Goal: Task Accomplishment & Management: Manage account settings

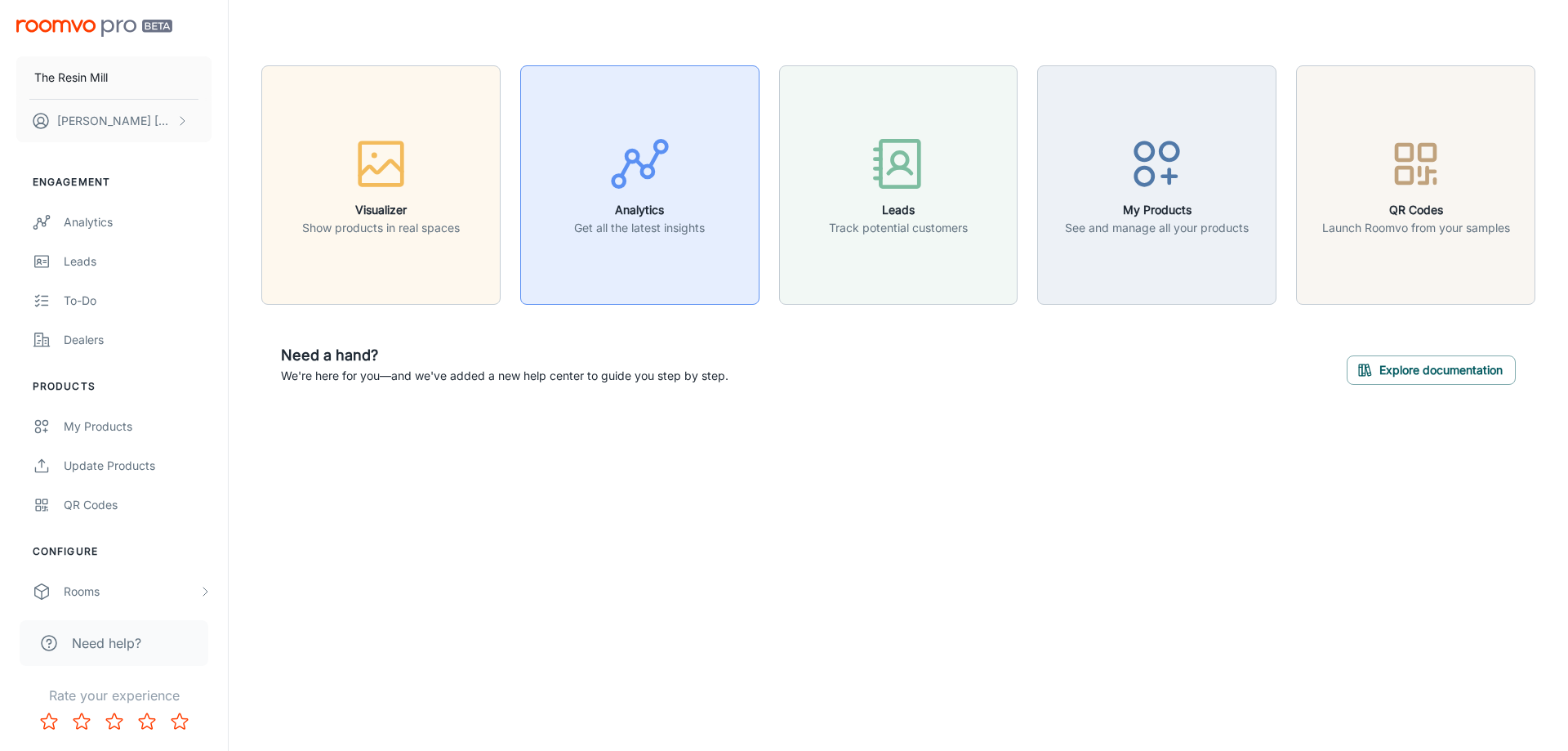
click at [602, 171] on div "button" at bounding box center [639, 167] width 131 height 68
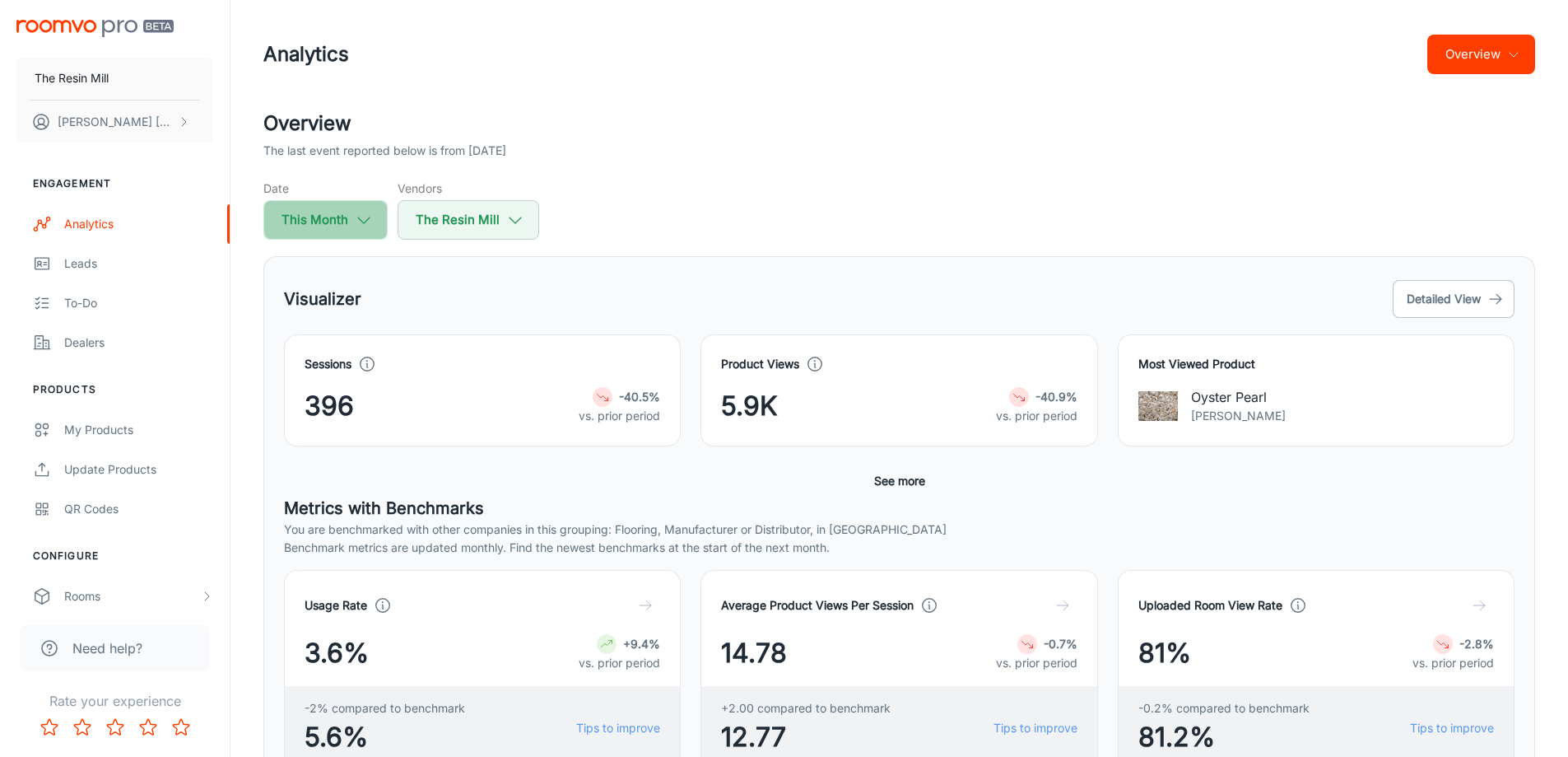
click at [364, 221] on icon "button" at bounding box center [363, 220] width 18 height 18
select select "7"
select select "2025"
select select "7"
select select "2025"
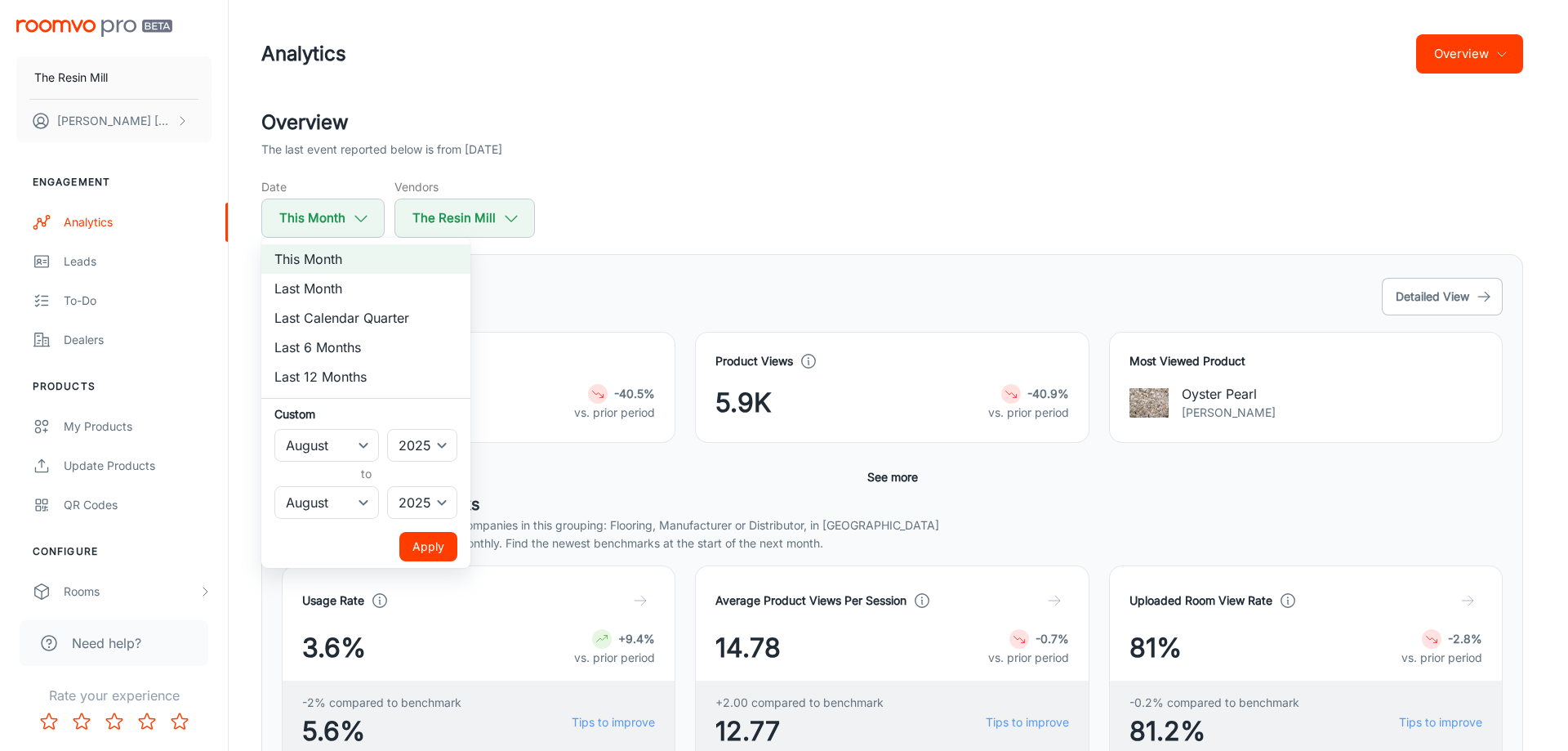
click at [300, 288] on li "Last Month" at bounding box center [365, 289] width 209 height 30
select select "6"
click at [417, 546] on button "Apply" at bounding box center [428, 546] width 58 height 30
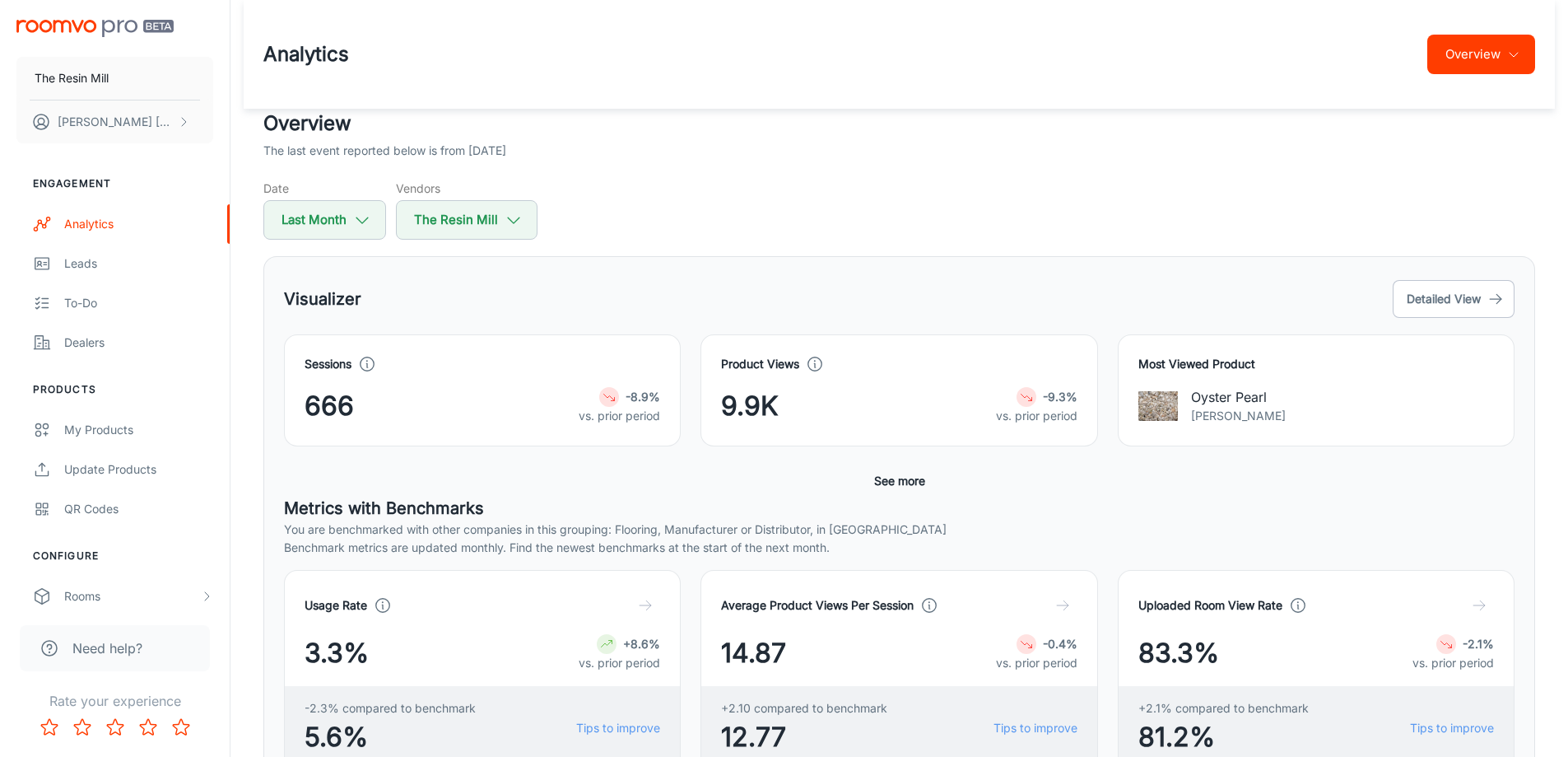
scroll to position [275, 0]
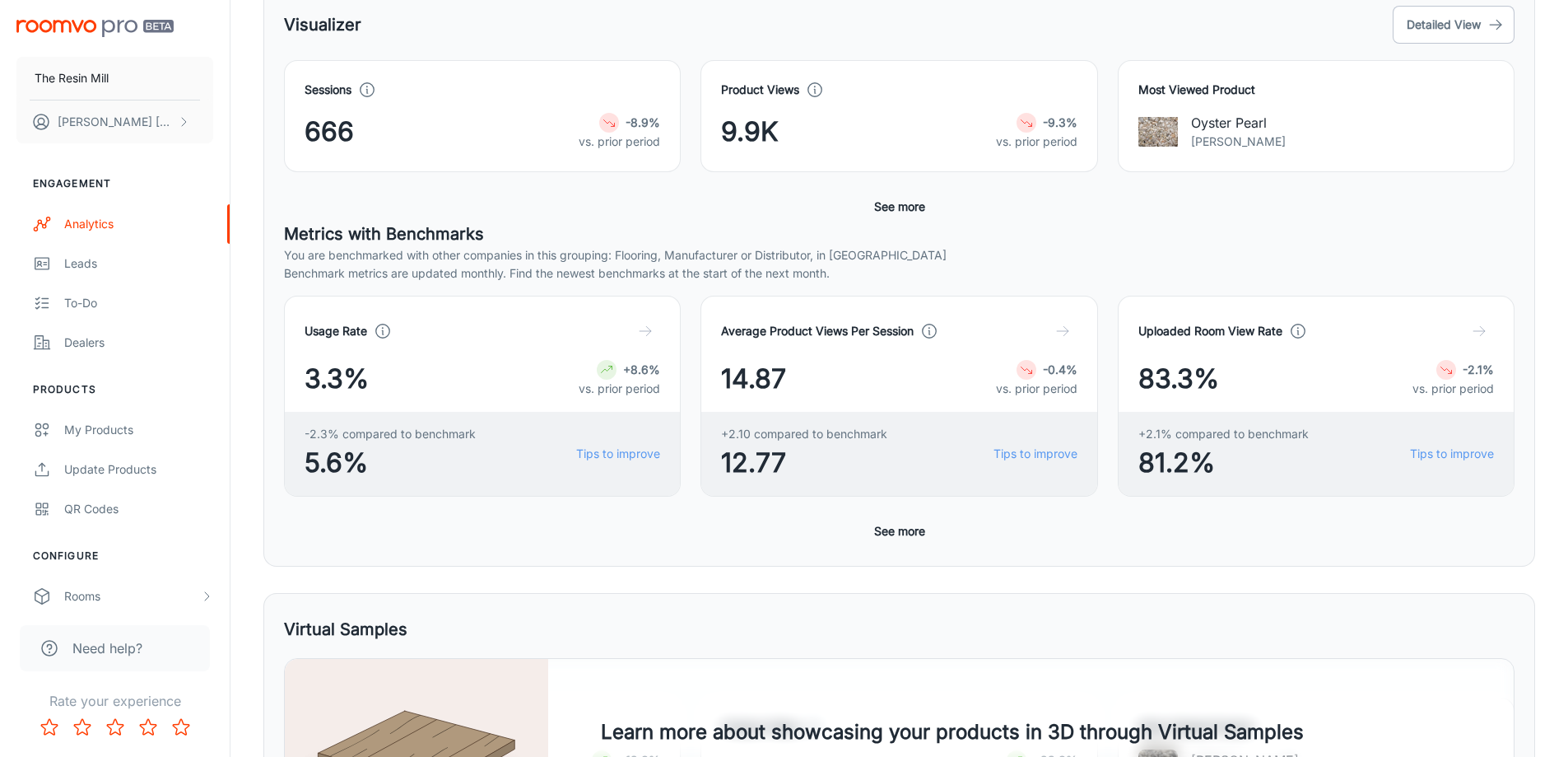
click at [905, 539] on button "See more" at bounding box center [899, 531] width 64 height 30
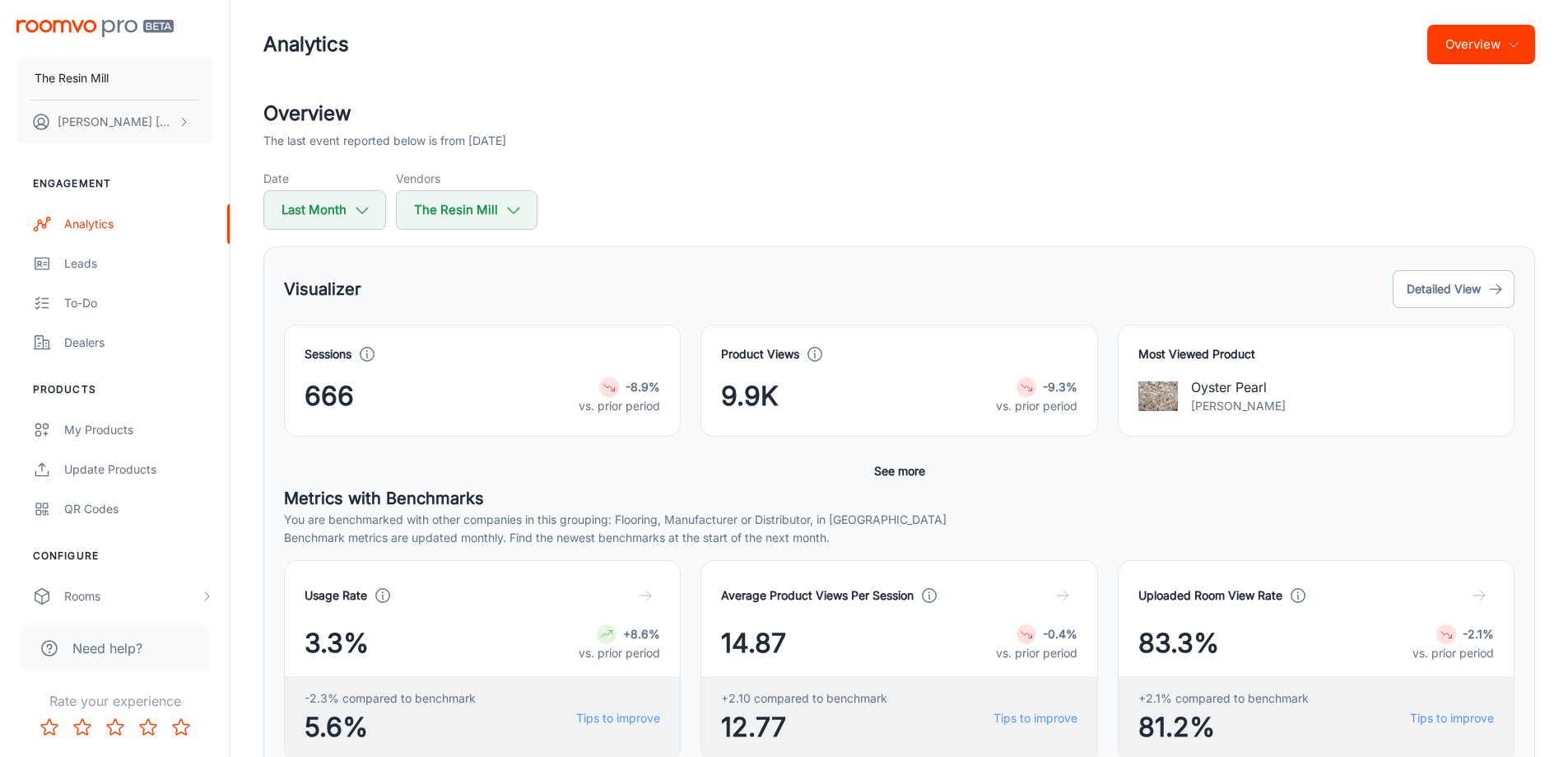
scroll to position [0, 0]
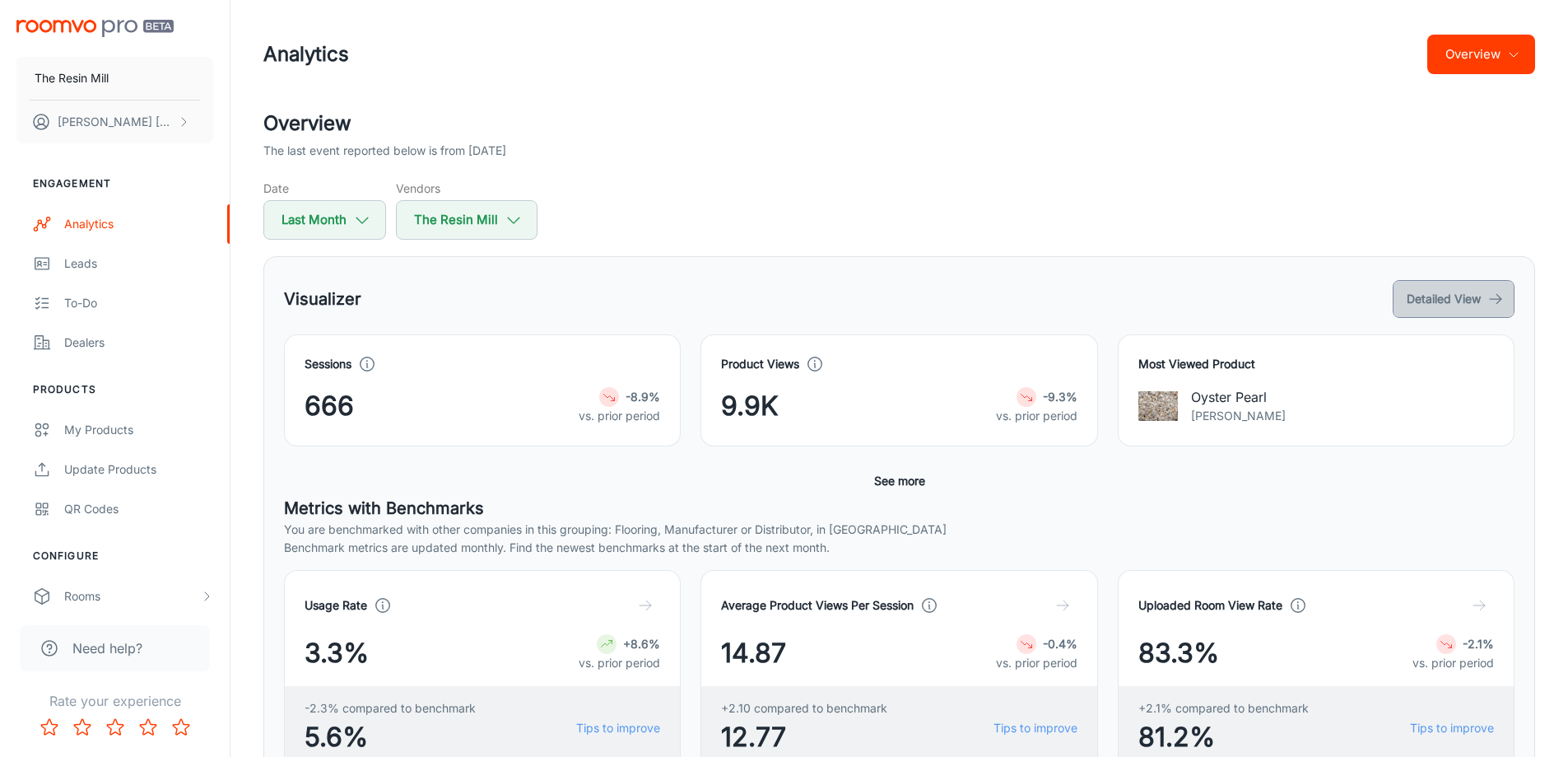
click at [1456, 296] on button "Detailed View" at bounding box center [1453, 299] width 122 height 38
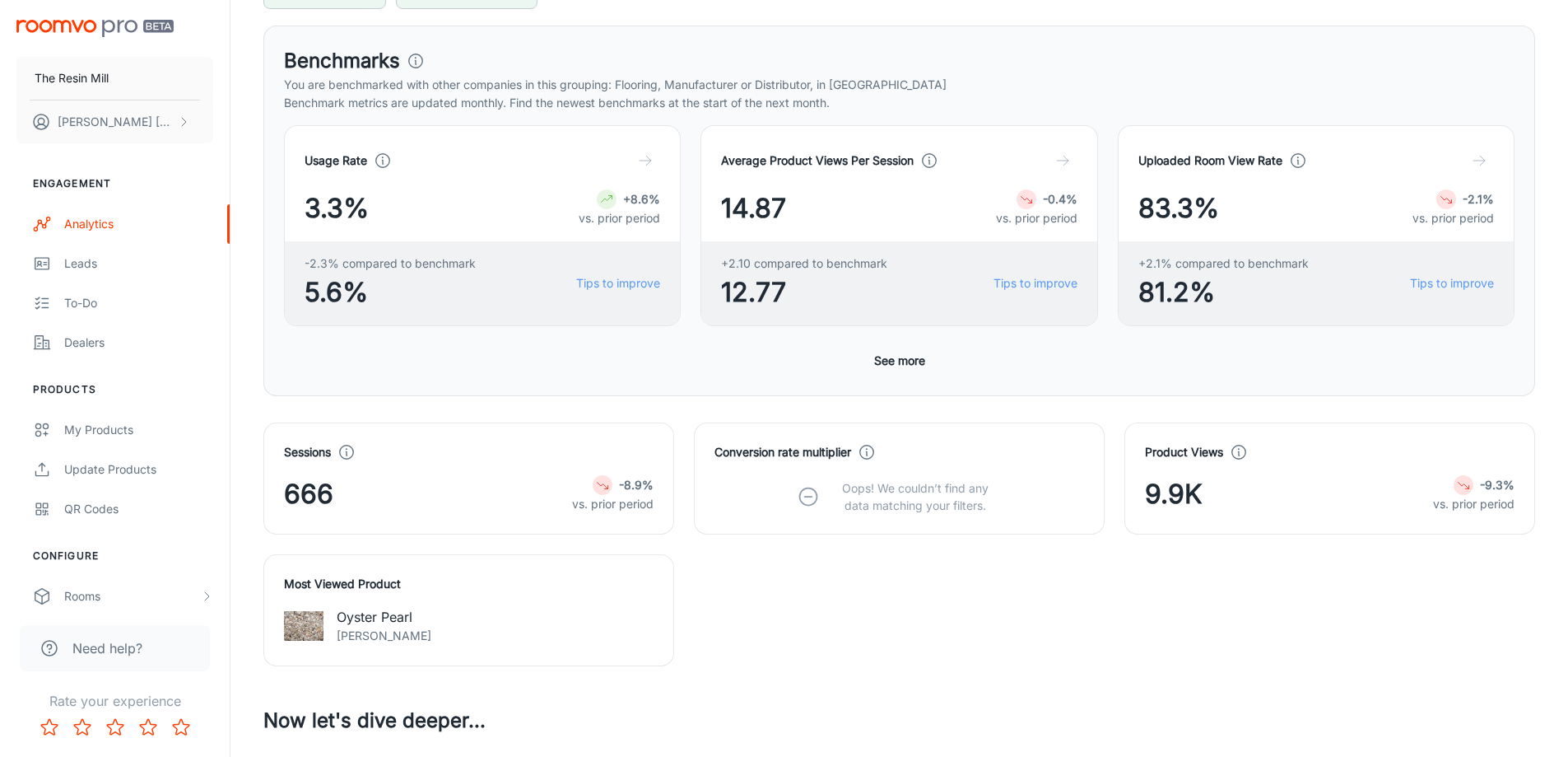
scroll to position [275, 0]
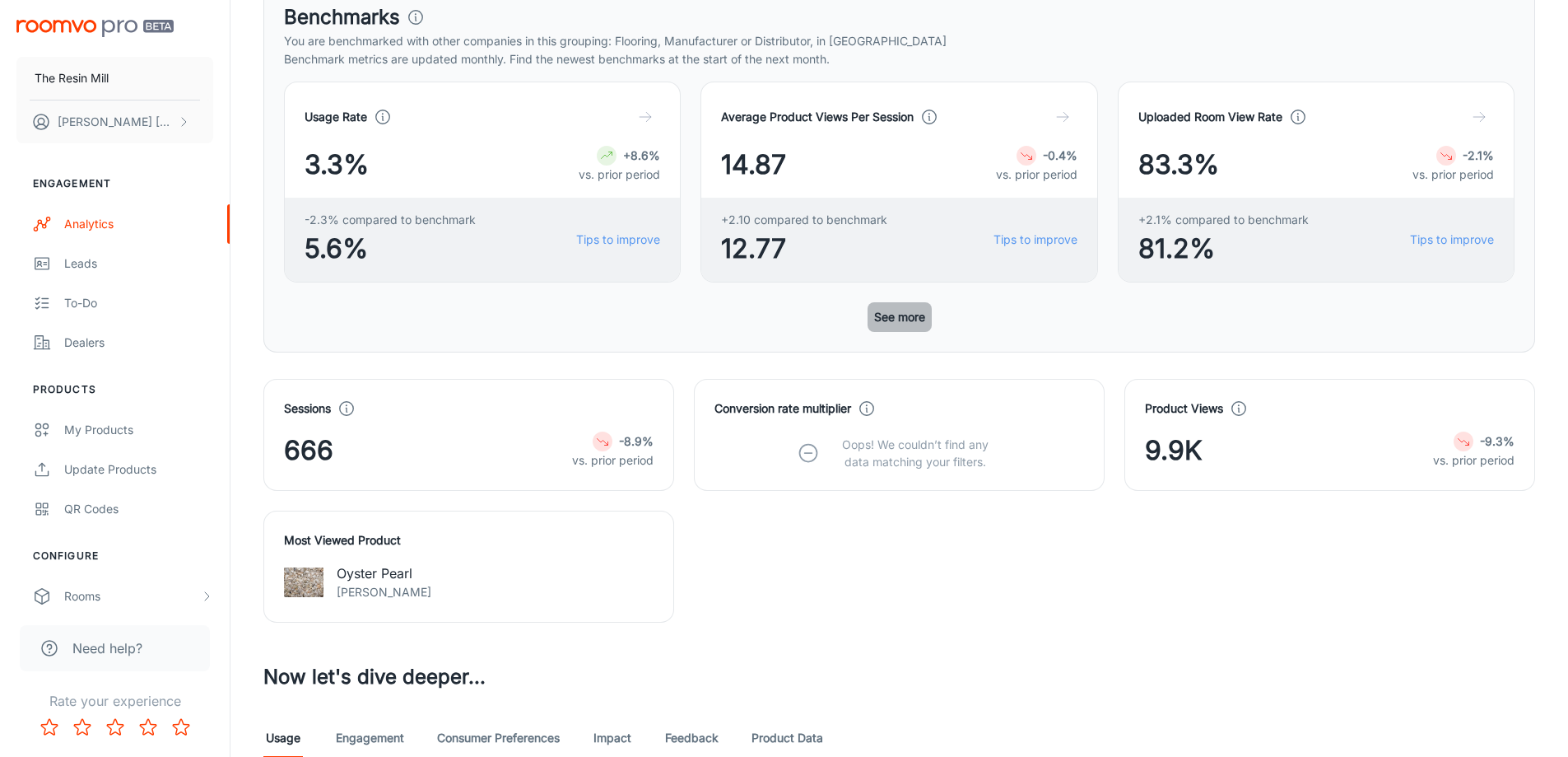
click at [884, 321] on button "See more" at bounding box center [899, 316] width 64 height 30
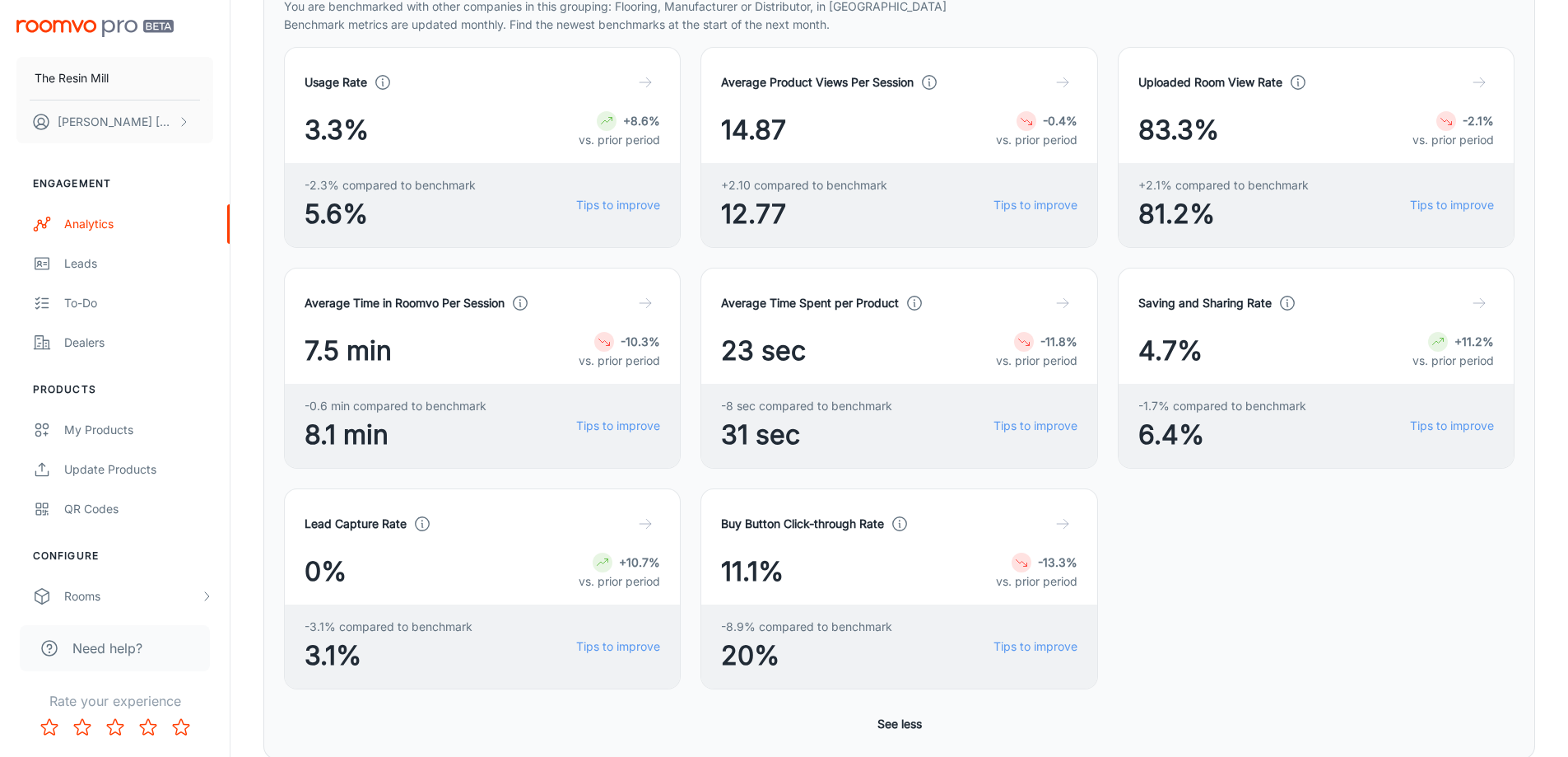
scroll to position [0, 0]
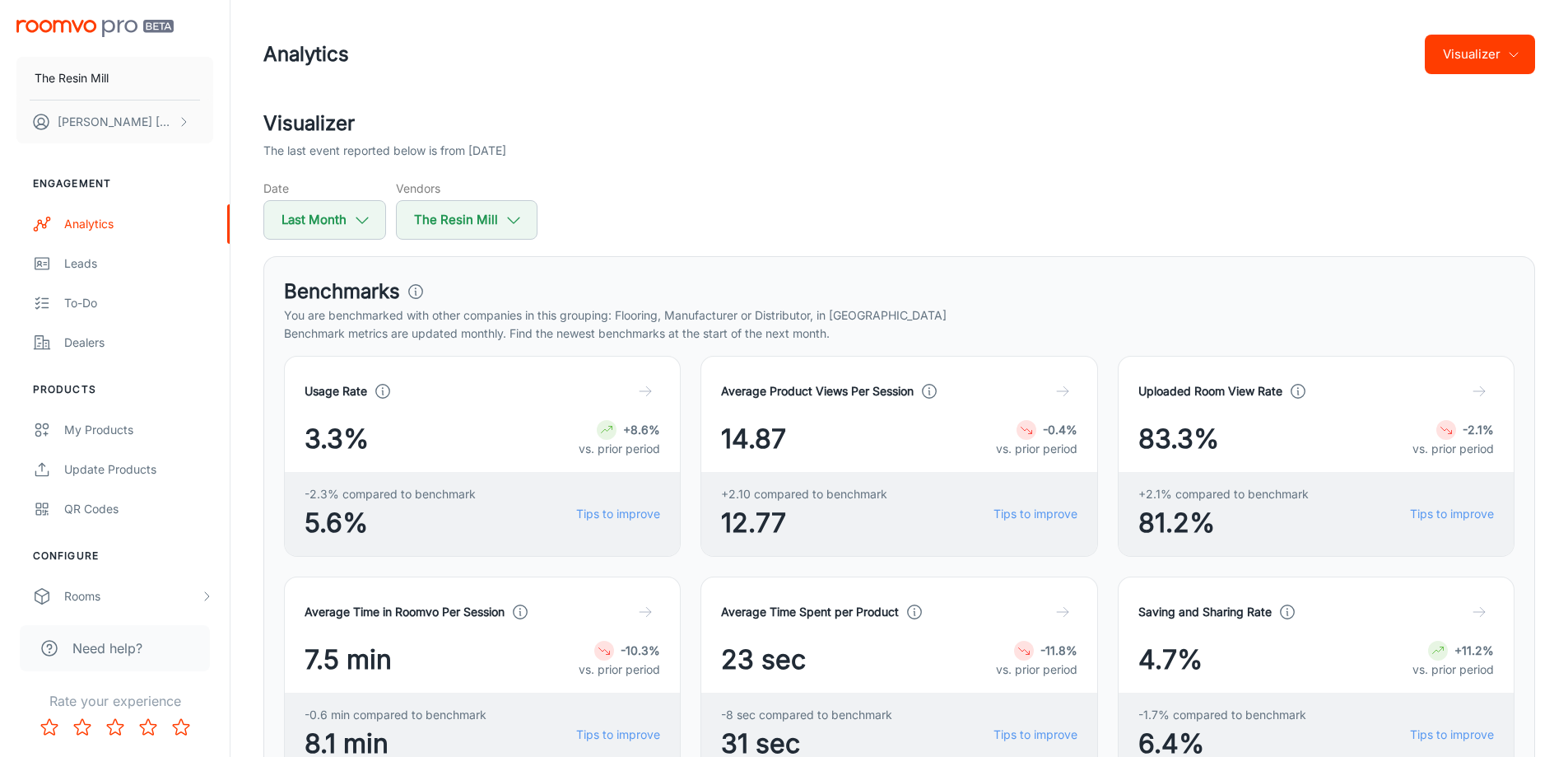
click at [1507, 67] on button "Visualizer" at bounding box center [1480, 54] width 110 height 39
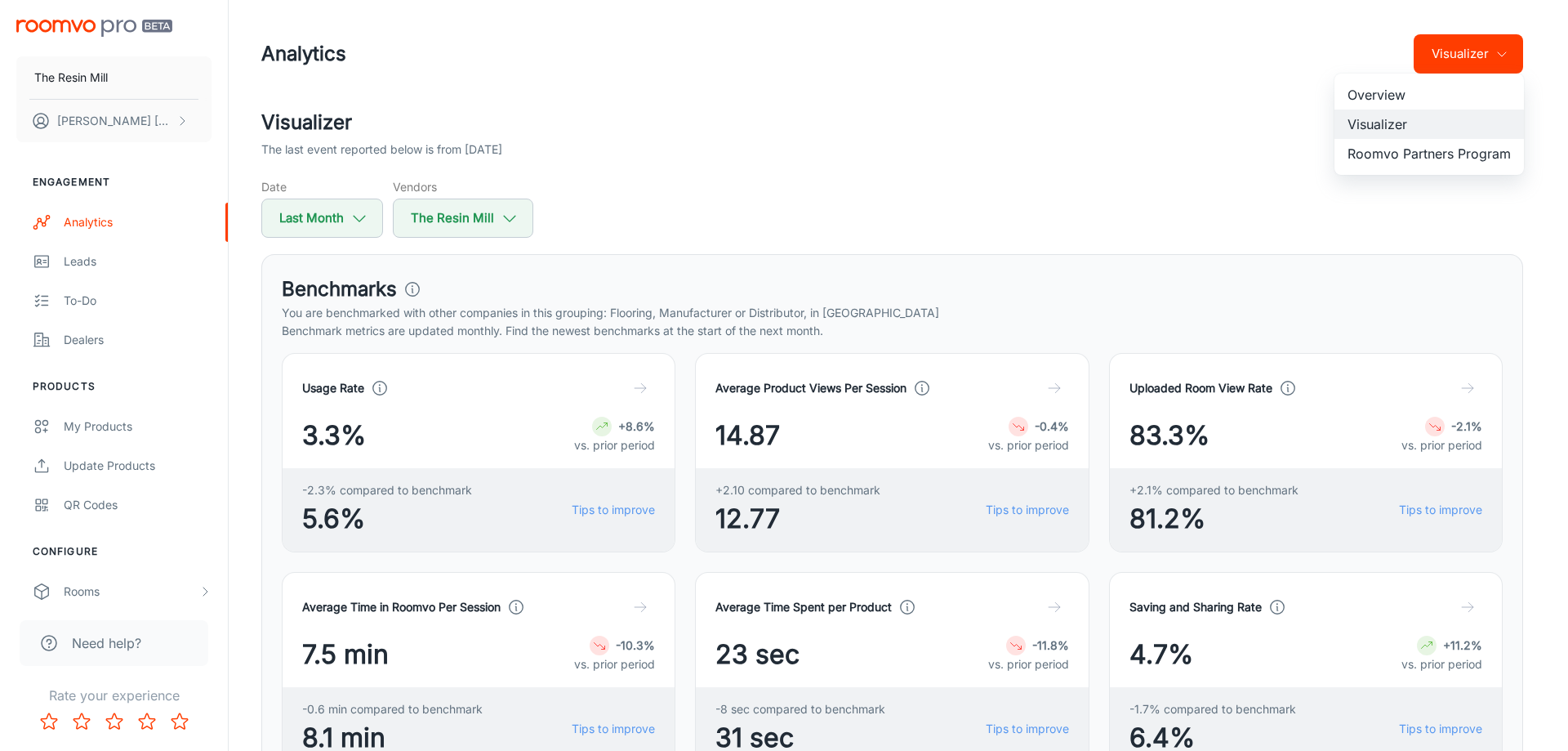
click at [1111, 119] on div at bounding box center [784, 375] width 1568 height 751
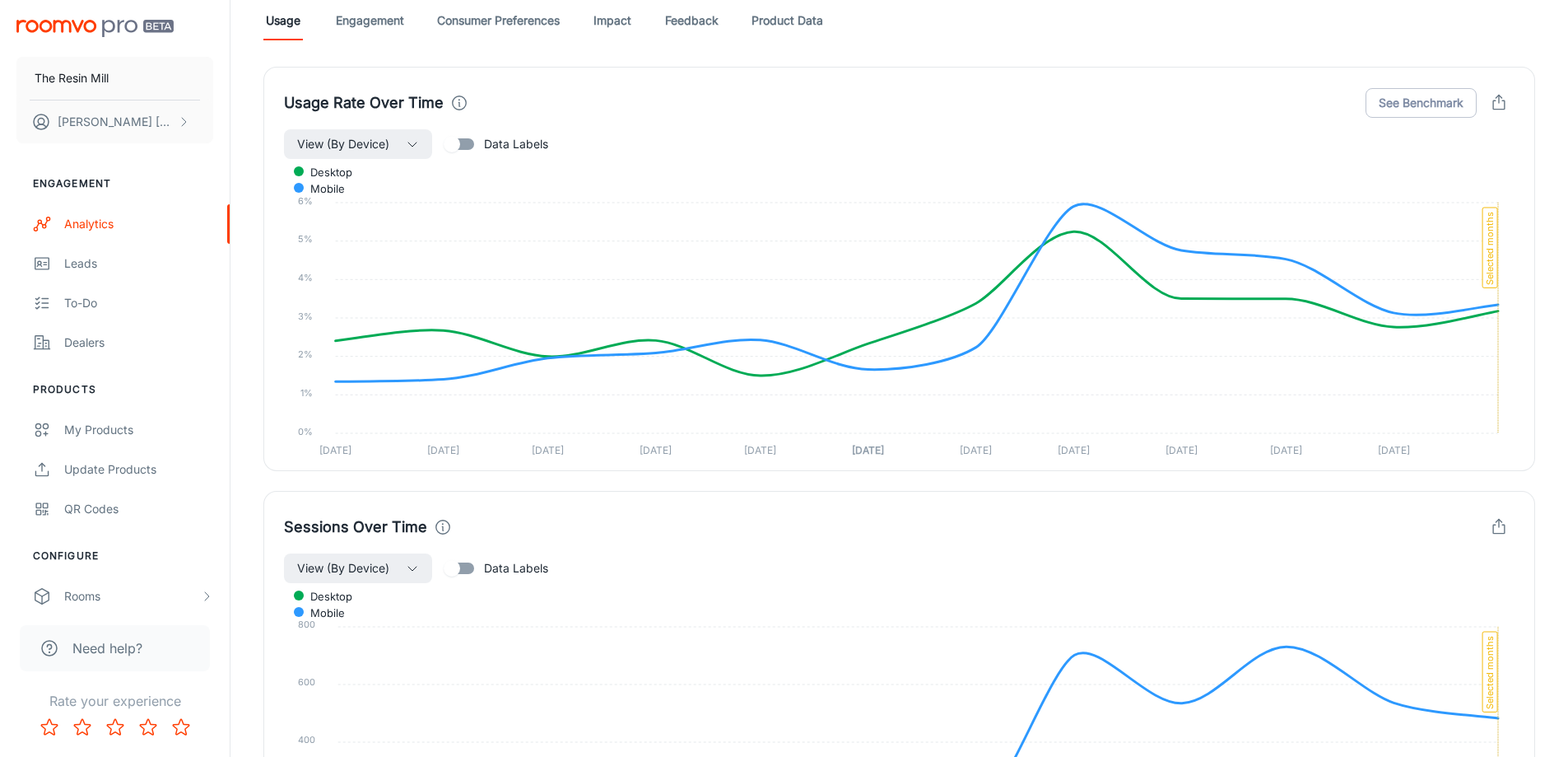
scroll to position [1256, 0]
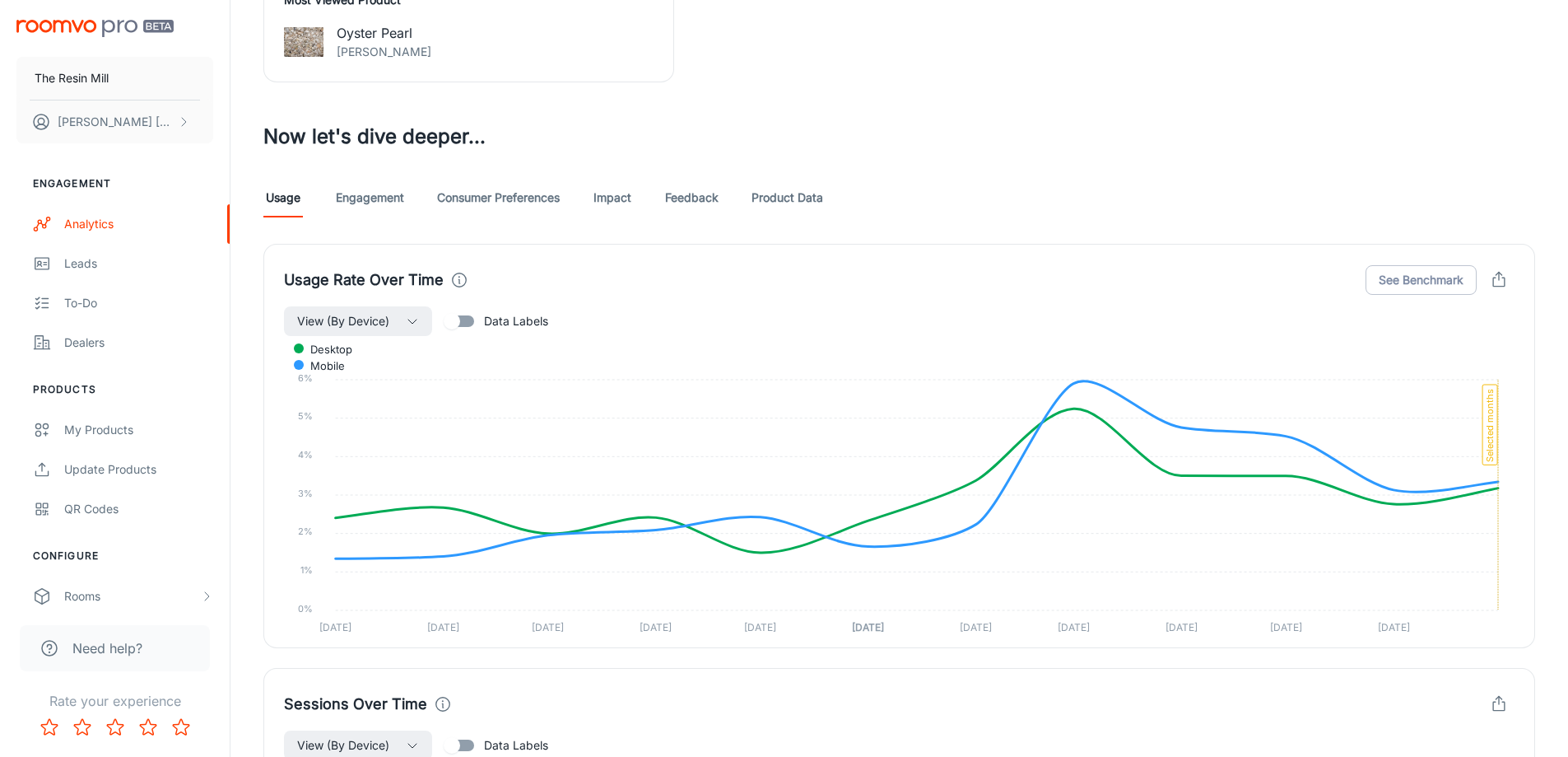
click at [1498, 280] on icon "button" at bounding box center [1499, 280] width 18 height 18
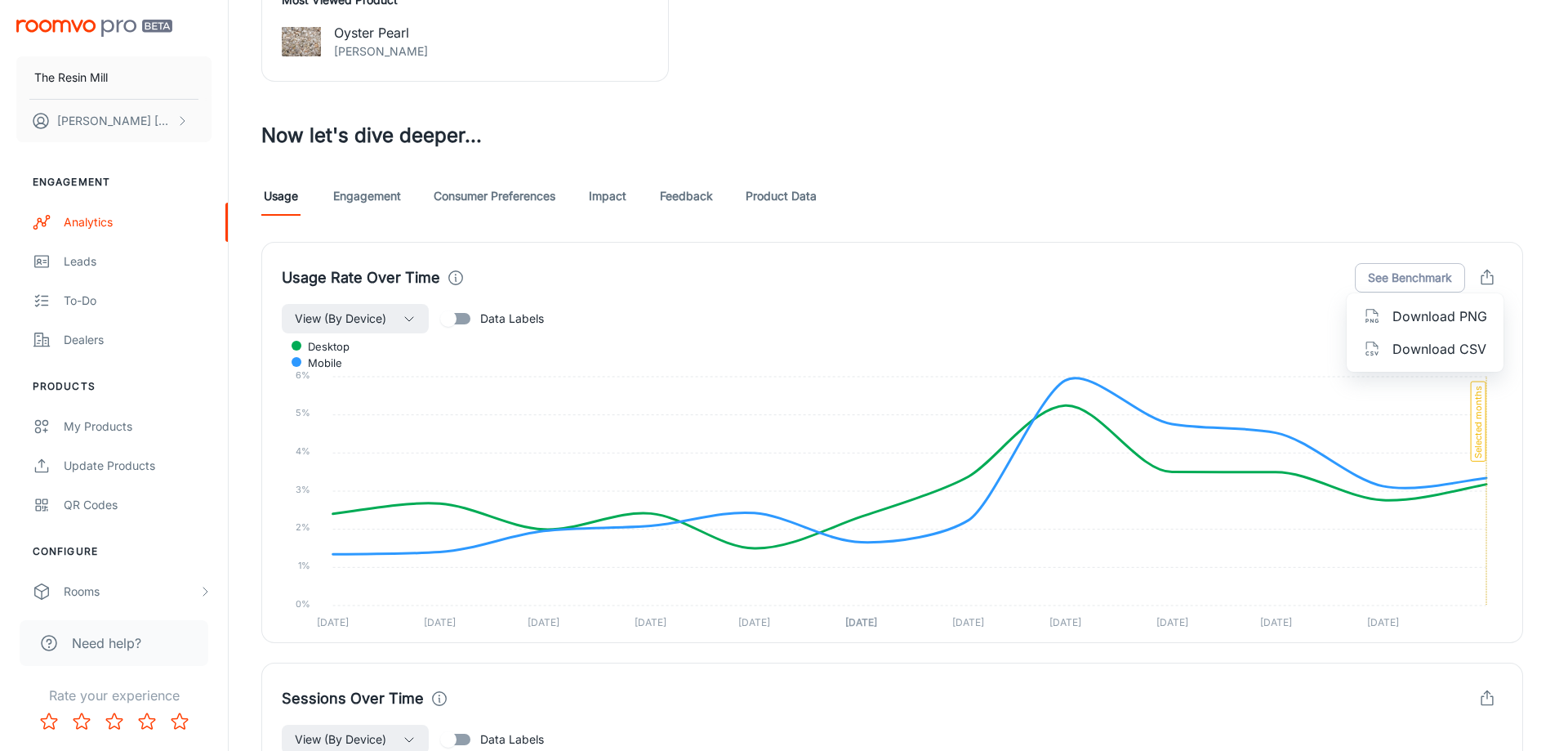
click at [1108, 195] on div at bounding box center [784, 375] width 1568 height 751
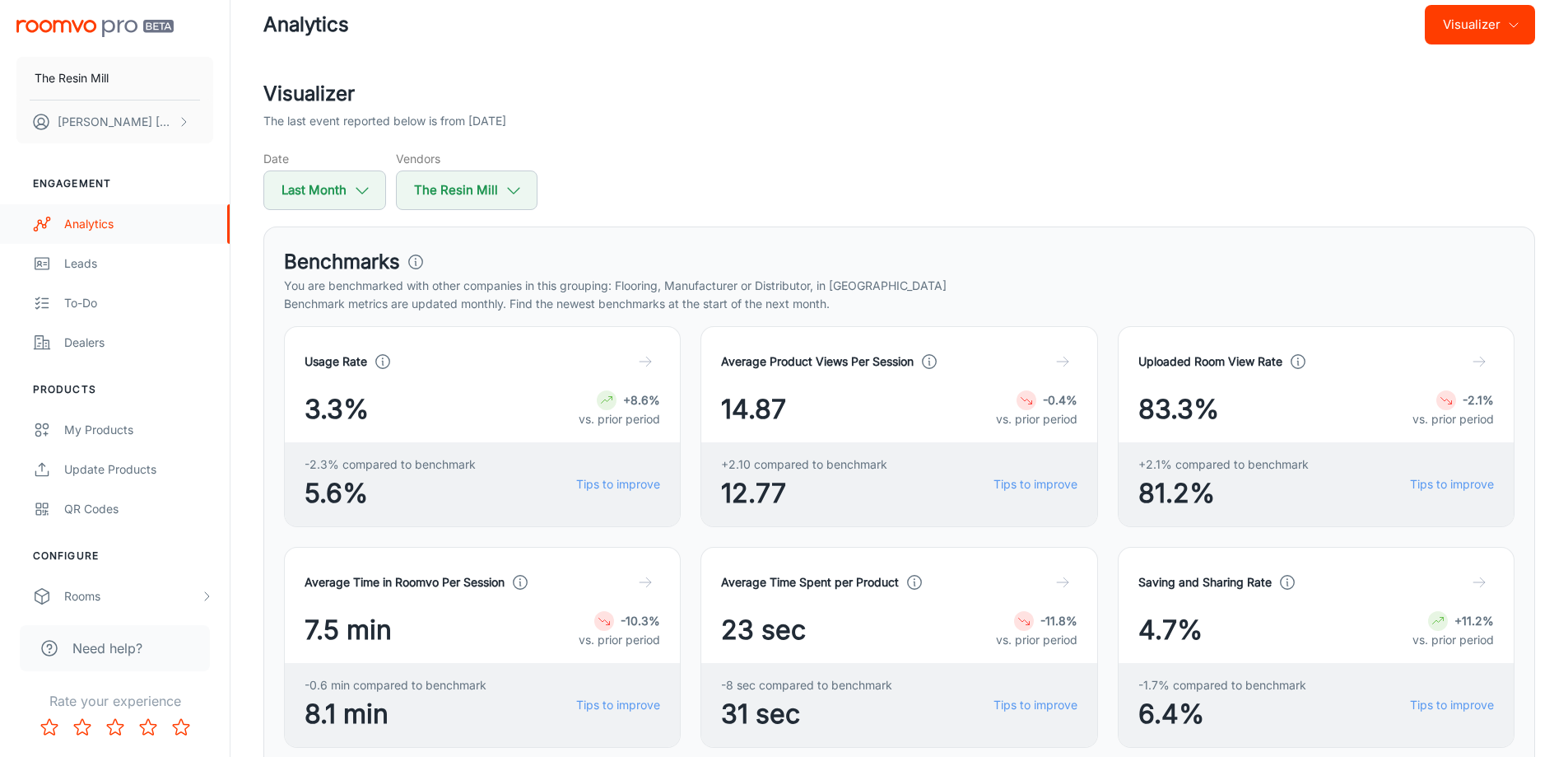
scroll to position [0, 0]
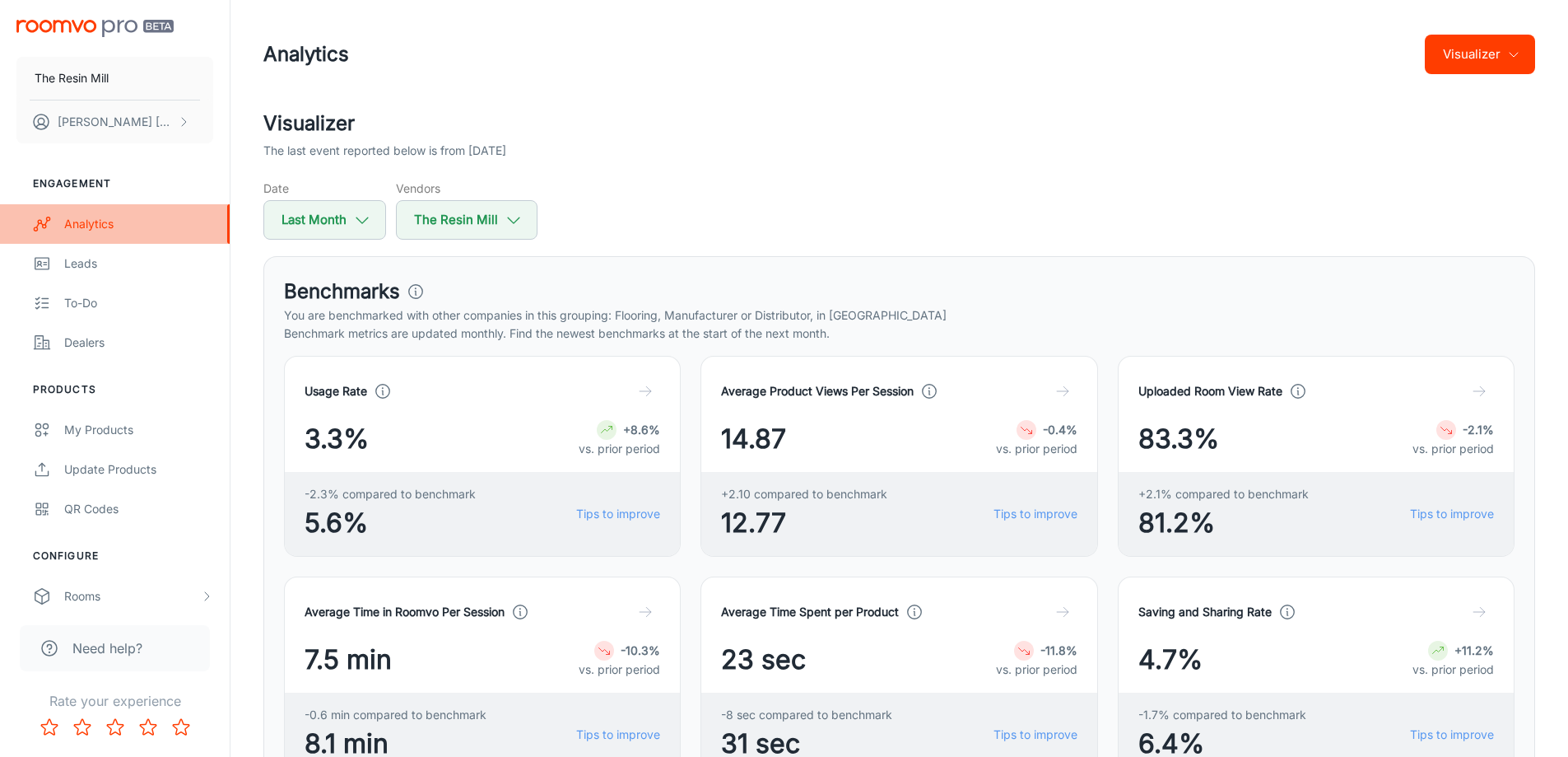
click at [84, 234] on link "Analytics" at bounding box center [115, 224] width 230 height 39
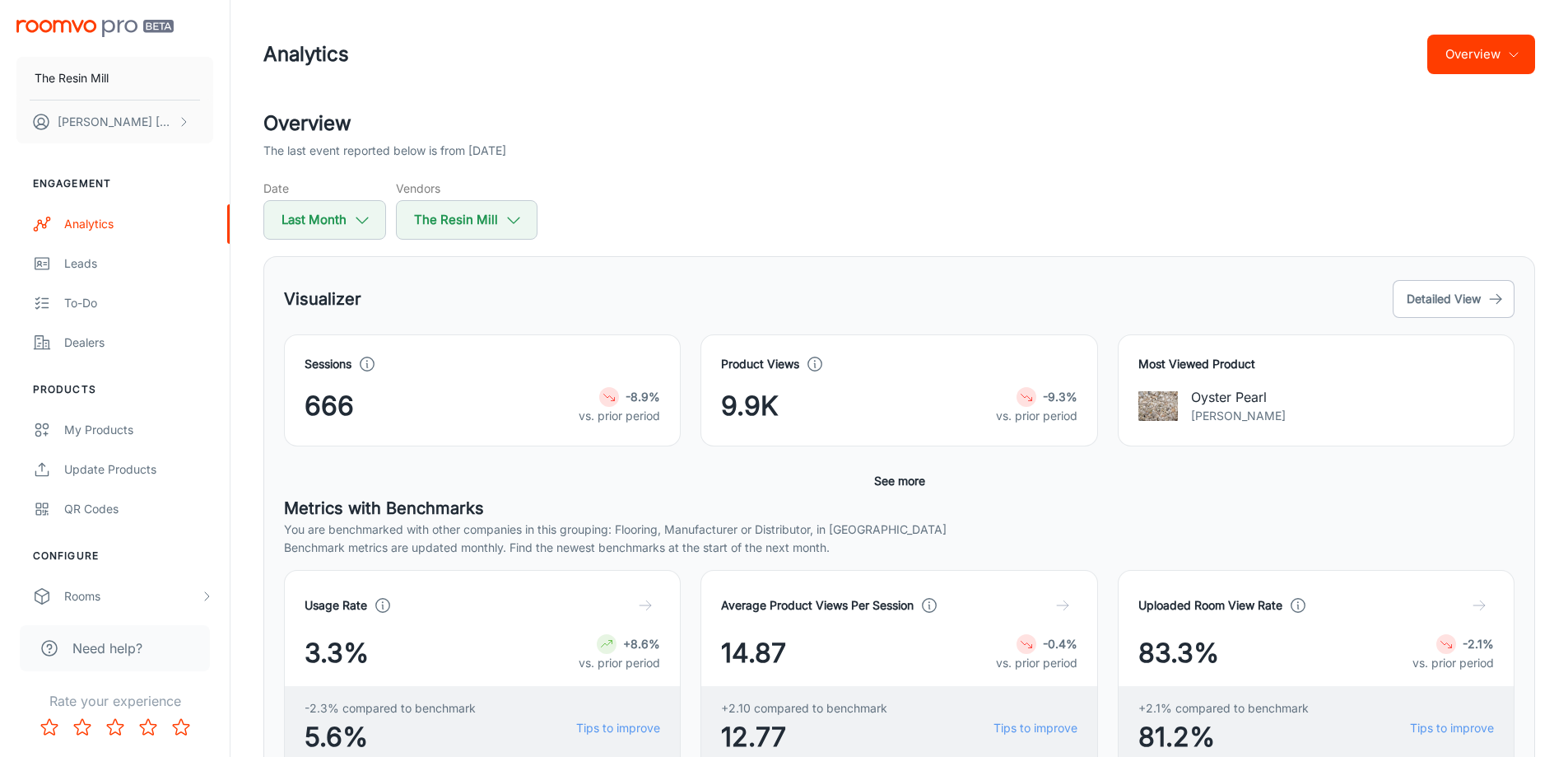
click at [1518, 62] on button "Overview" at bounding box center [1482, 54] width 108 height 39
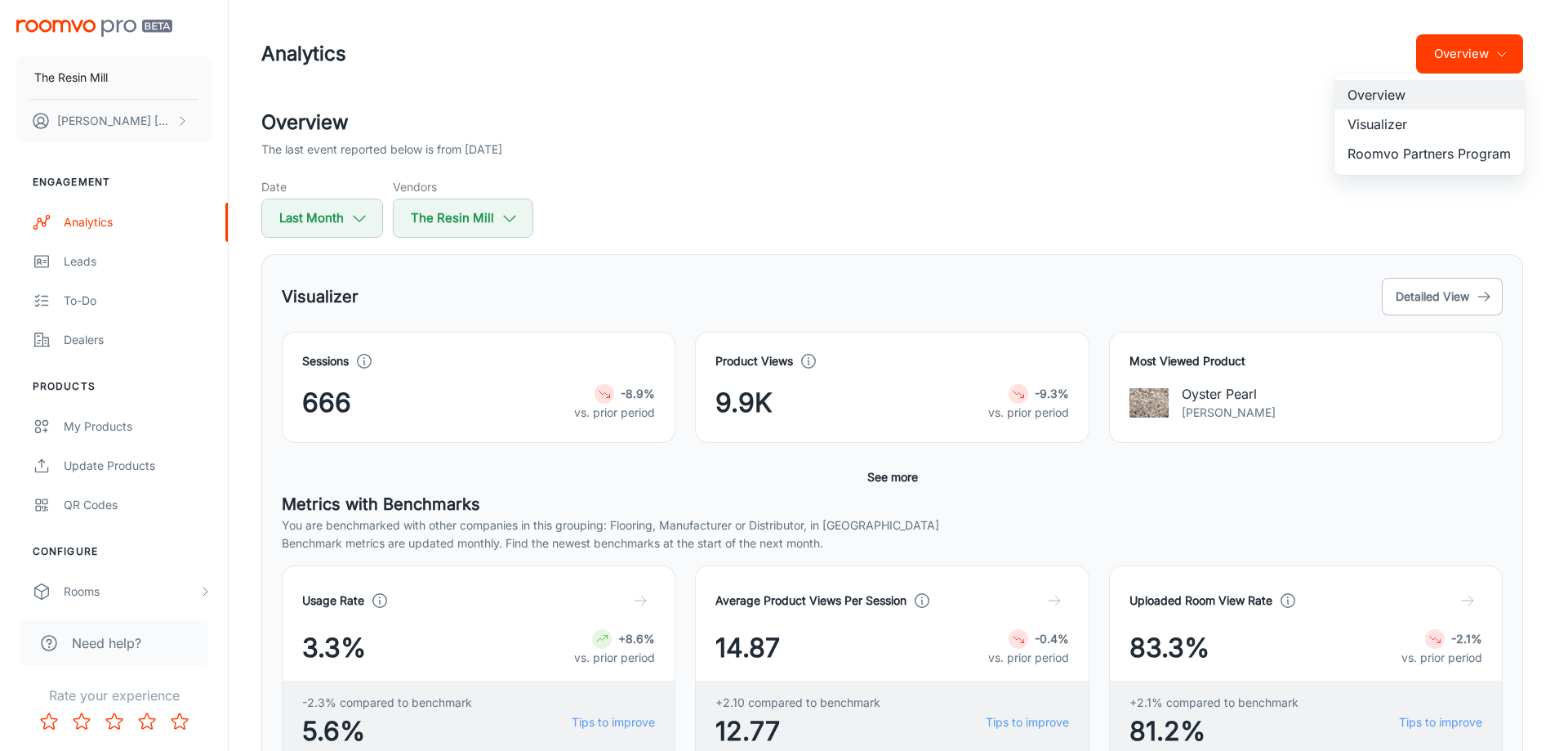
click at [1188, 73] on div at bounding box center [784, 375] width 1568 height 751
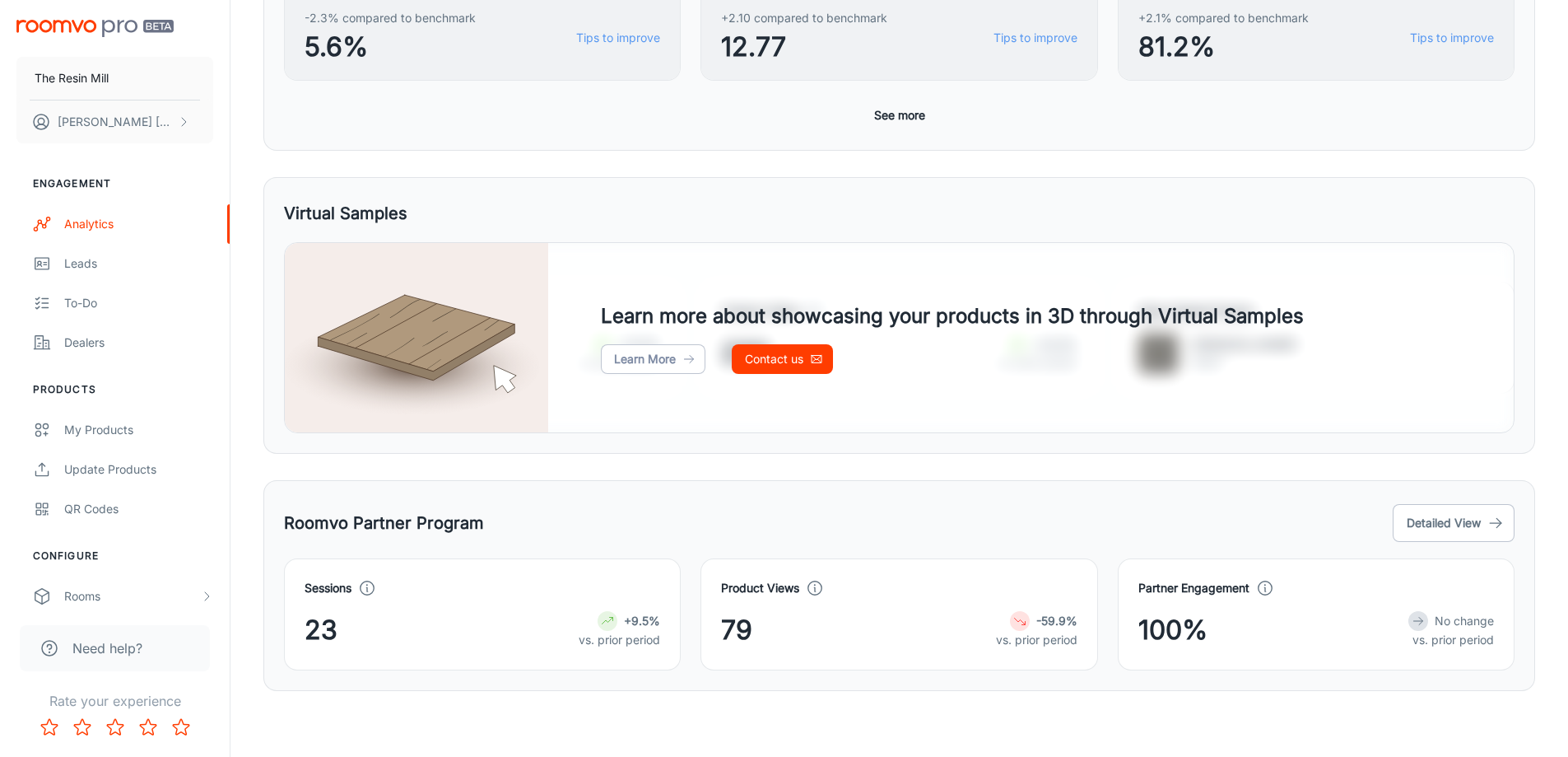
scroll to position [141, 0]
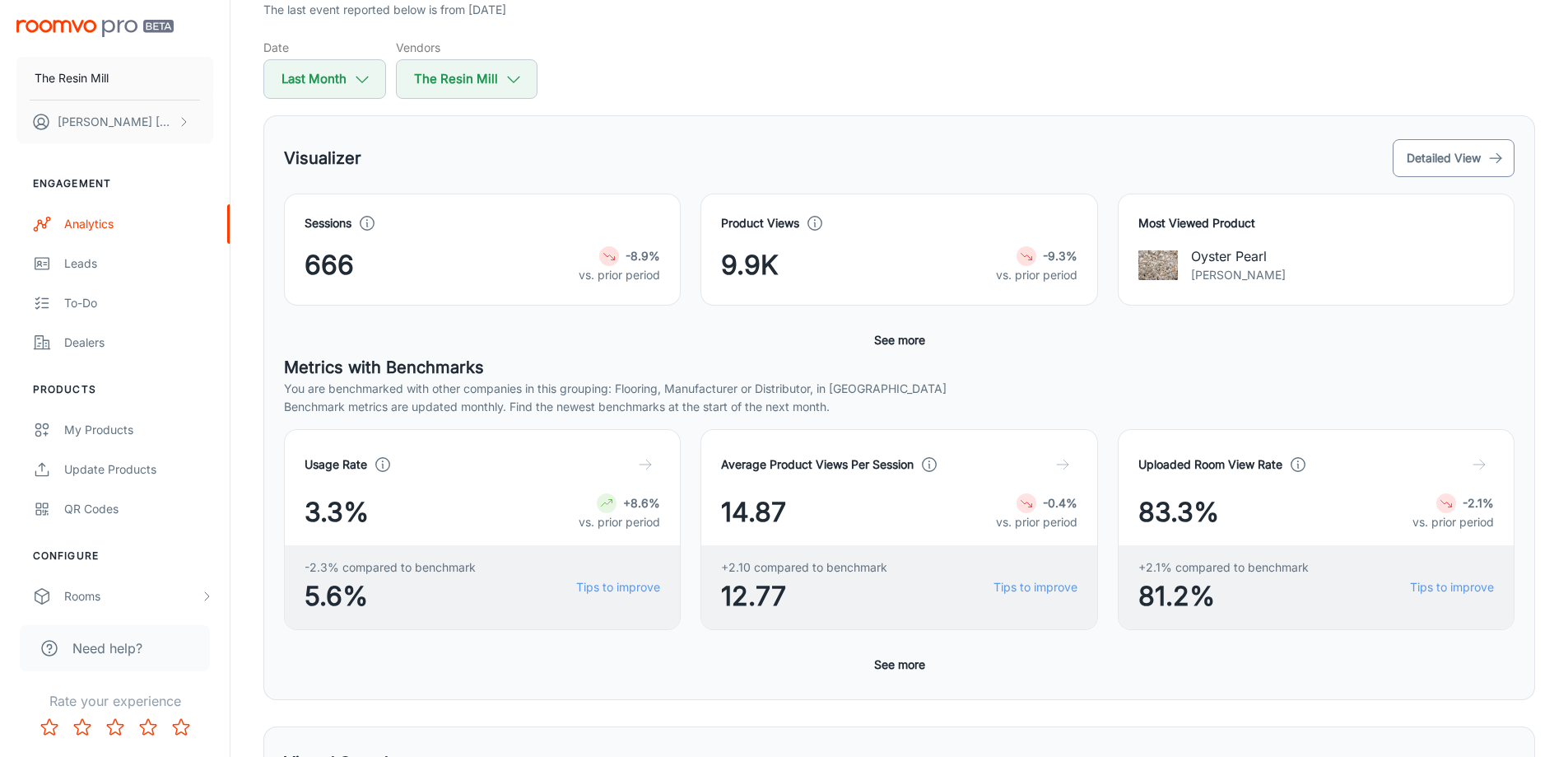
click at [1453, 151] on button "Detailed View" at bounding box center [1453, 158] width 122 height 38
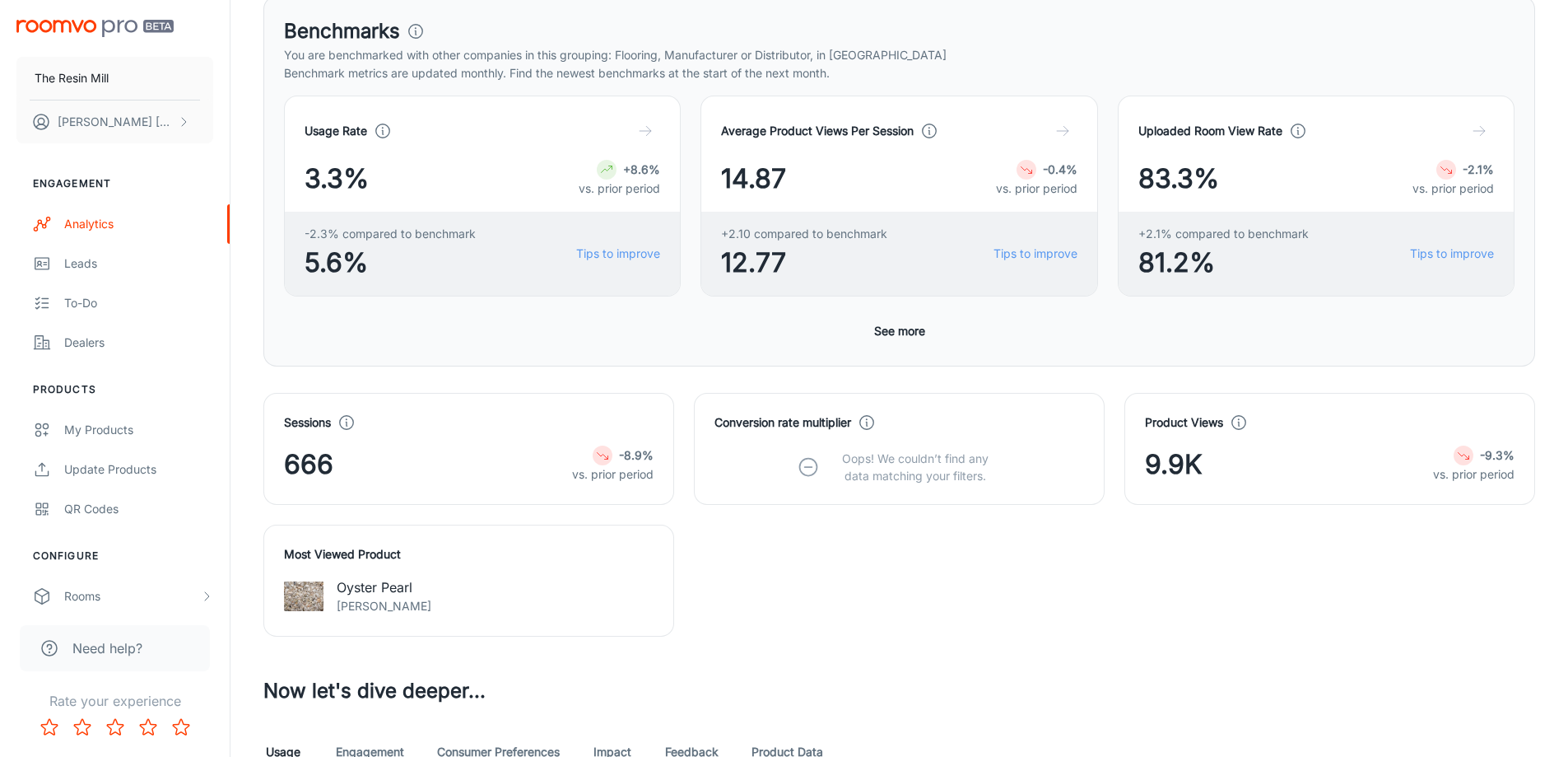
scroll to position [275, 0]
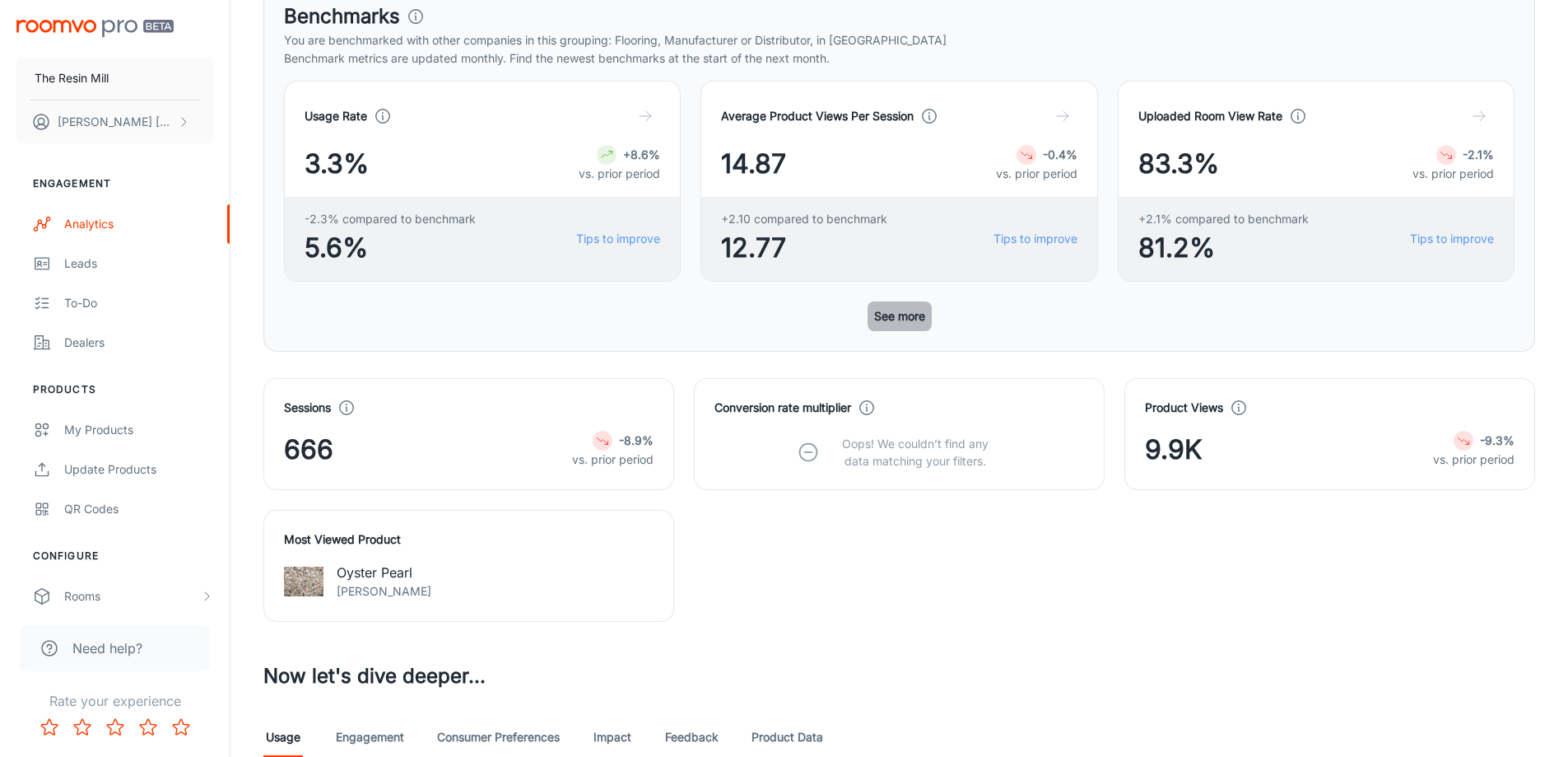
click at [913, 317] on button "See more" at bounding box center [899, 316] width 64 height 30
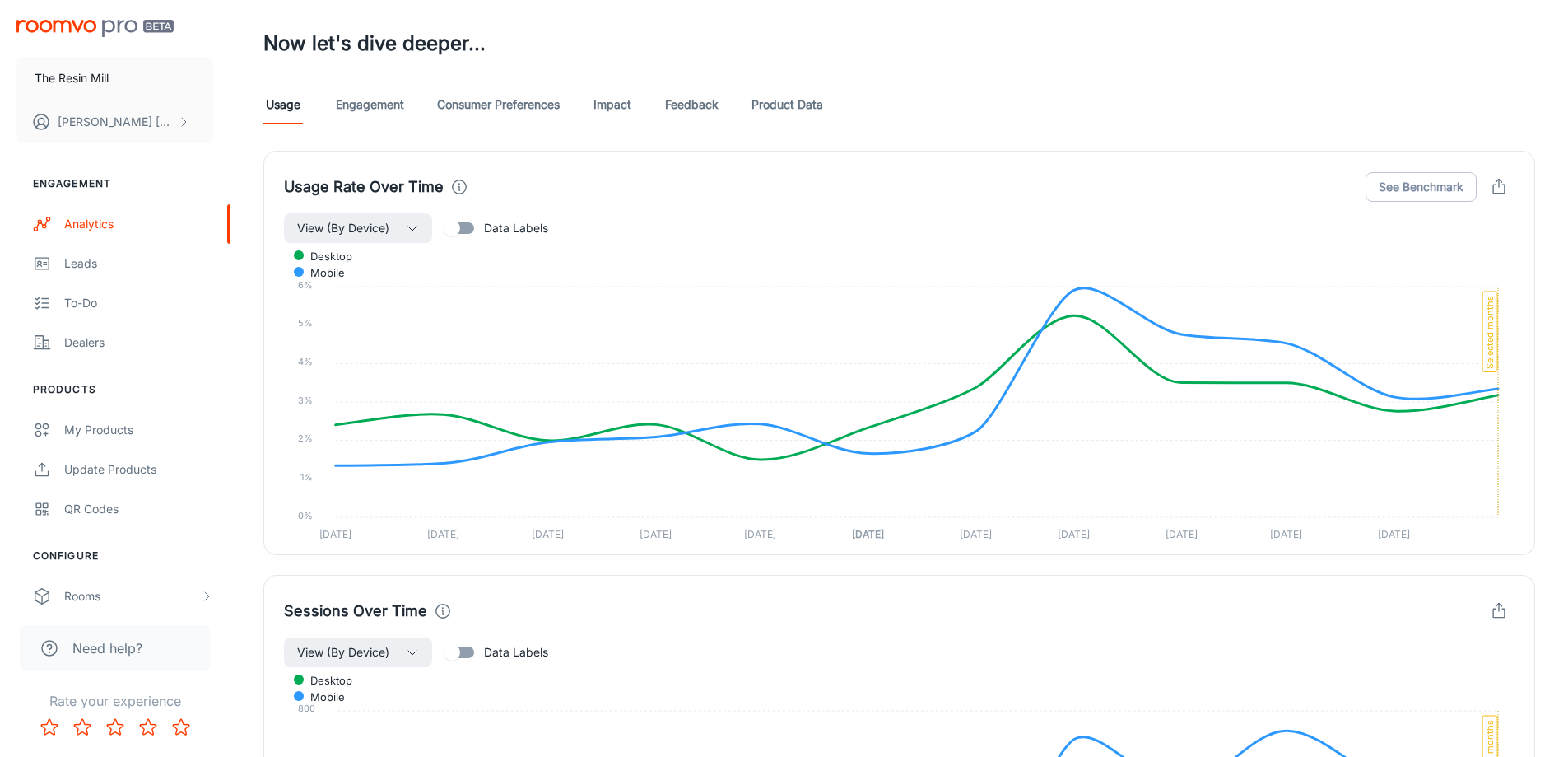
scroll to position [1373, 0]
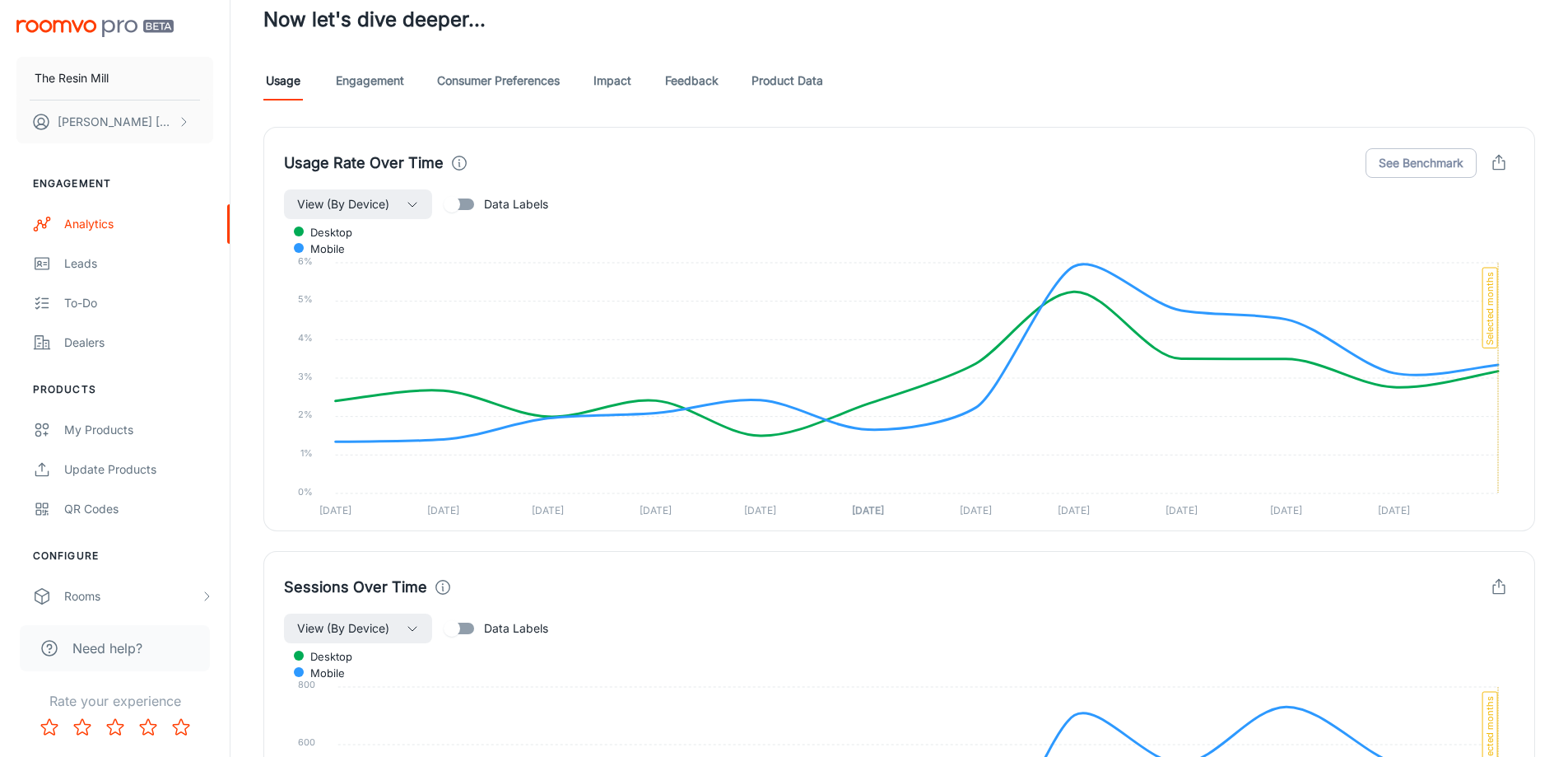
click at [1506, 168] on icon "button" at bounding box center [1499, 163] width 18 height 18
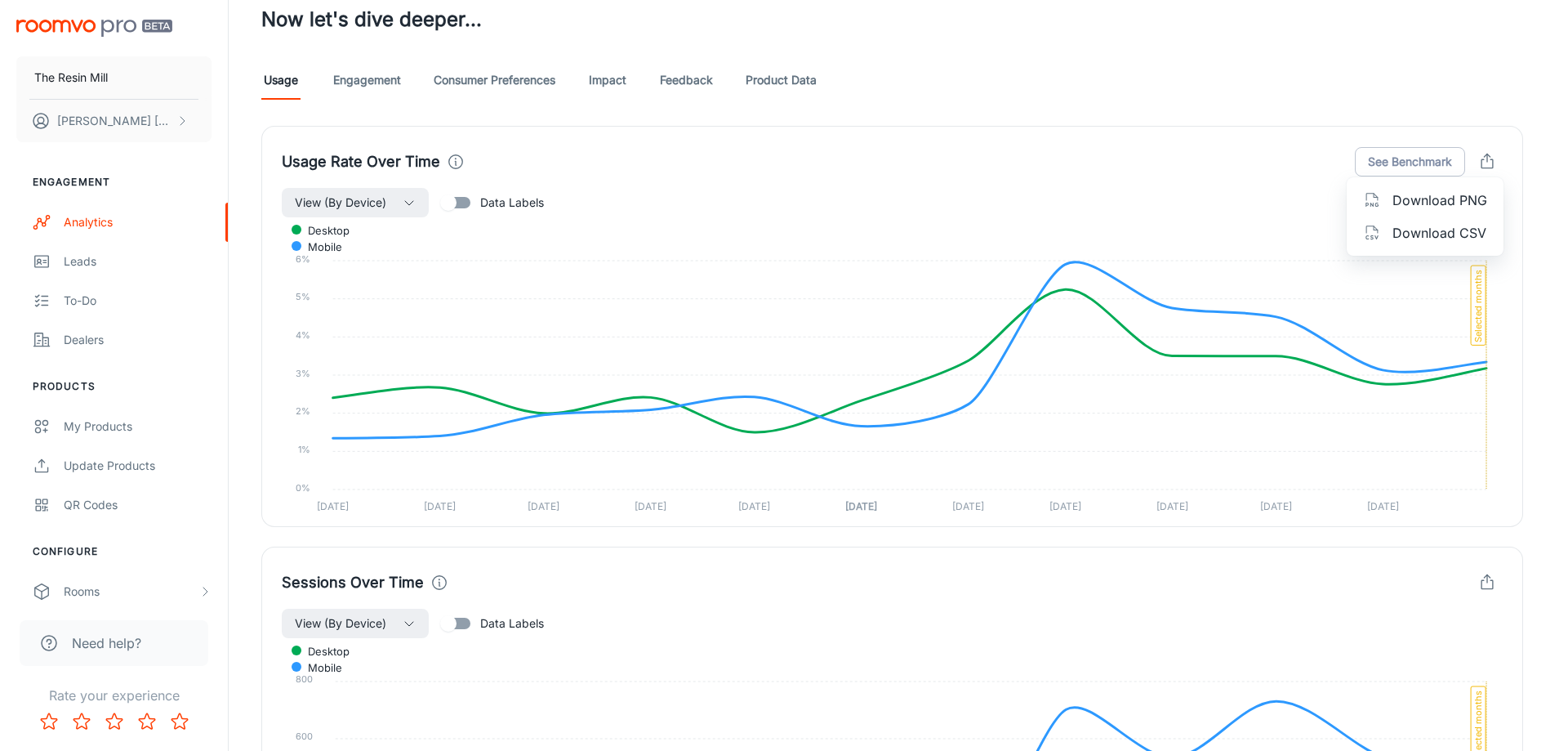
click at [1390, 193] on div at bounding box center [1377, 199] width 30 height 18
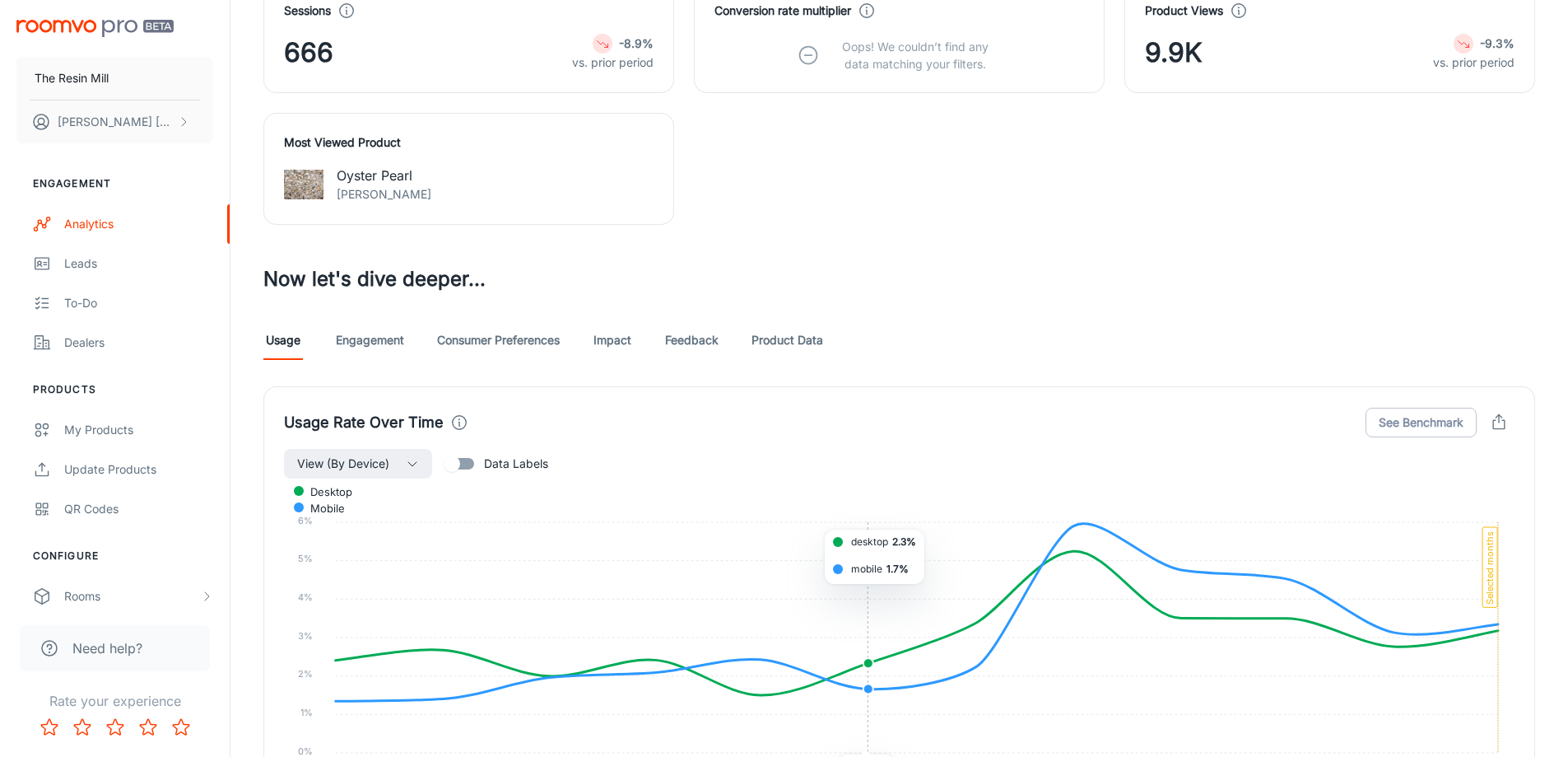
scroll to position [1098, 0]
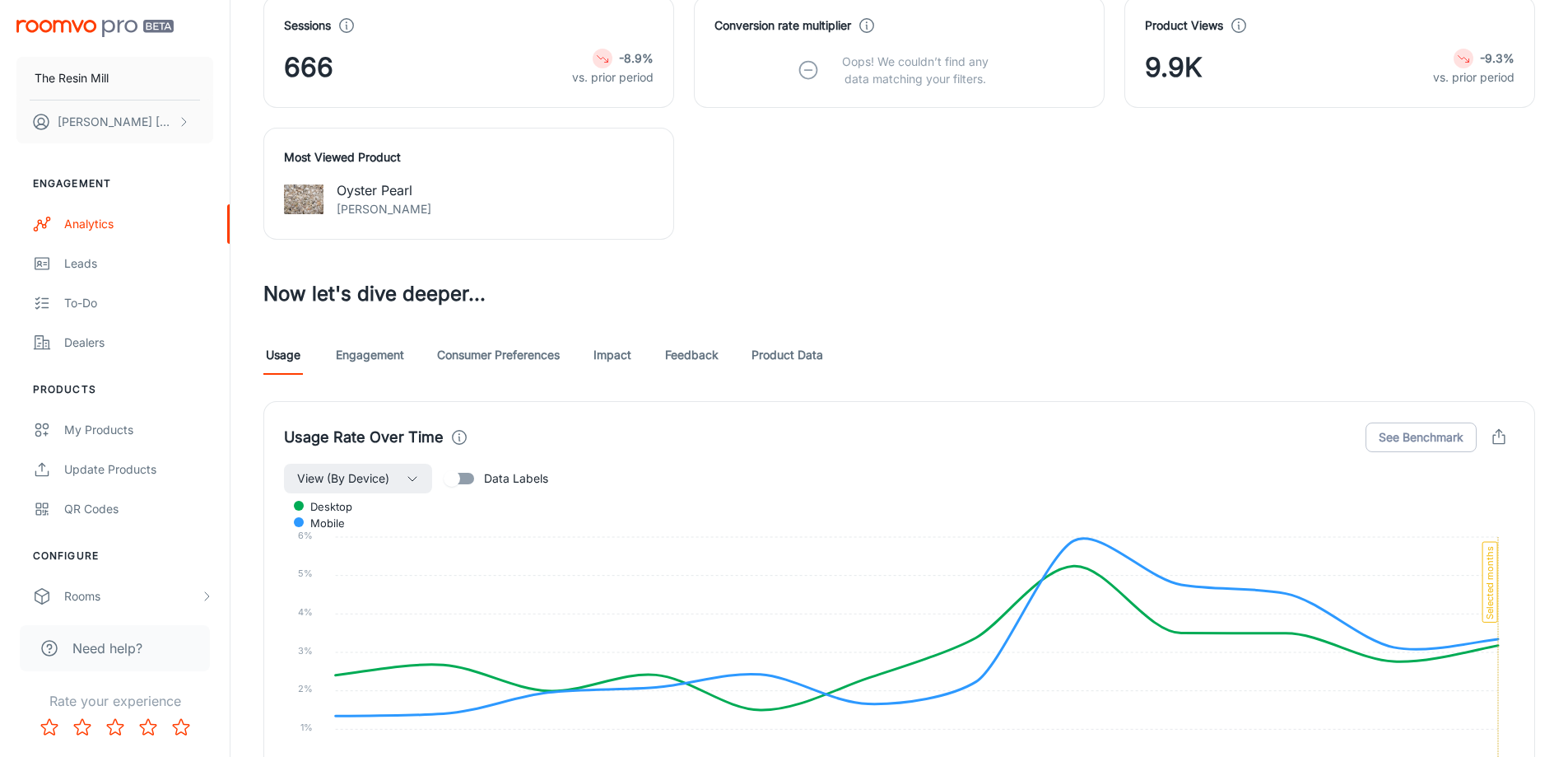
click at [790, 352] on link "Product Data" at bounding box center [787, 355] width 72 height 39
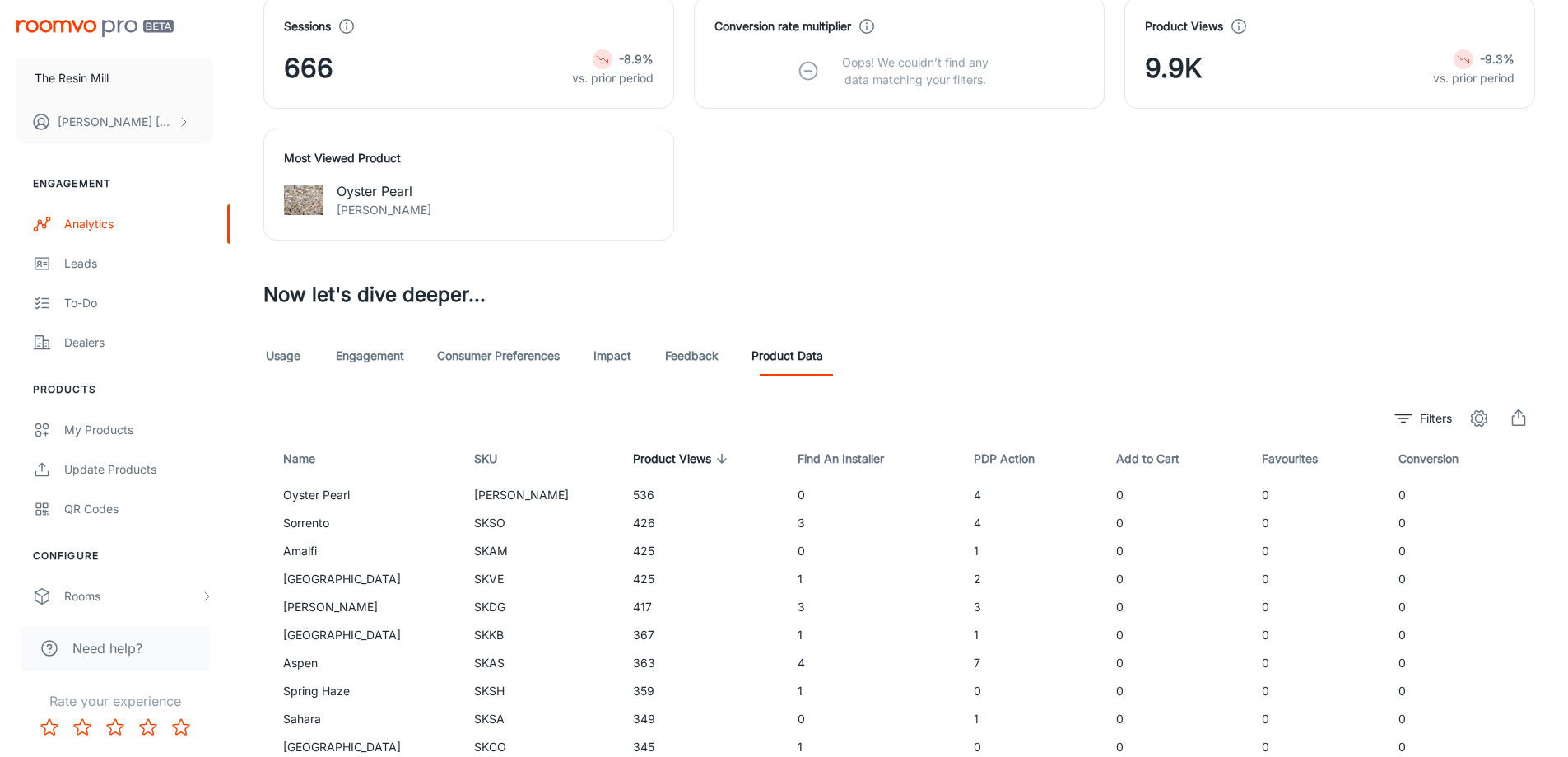
scroll to position [1208, 0]
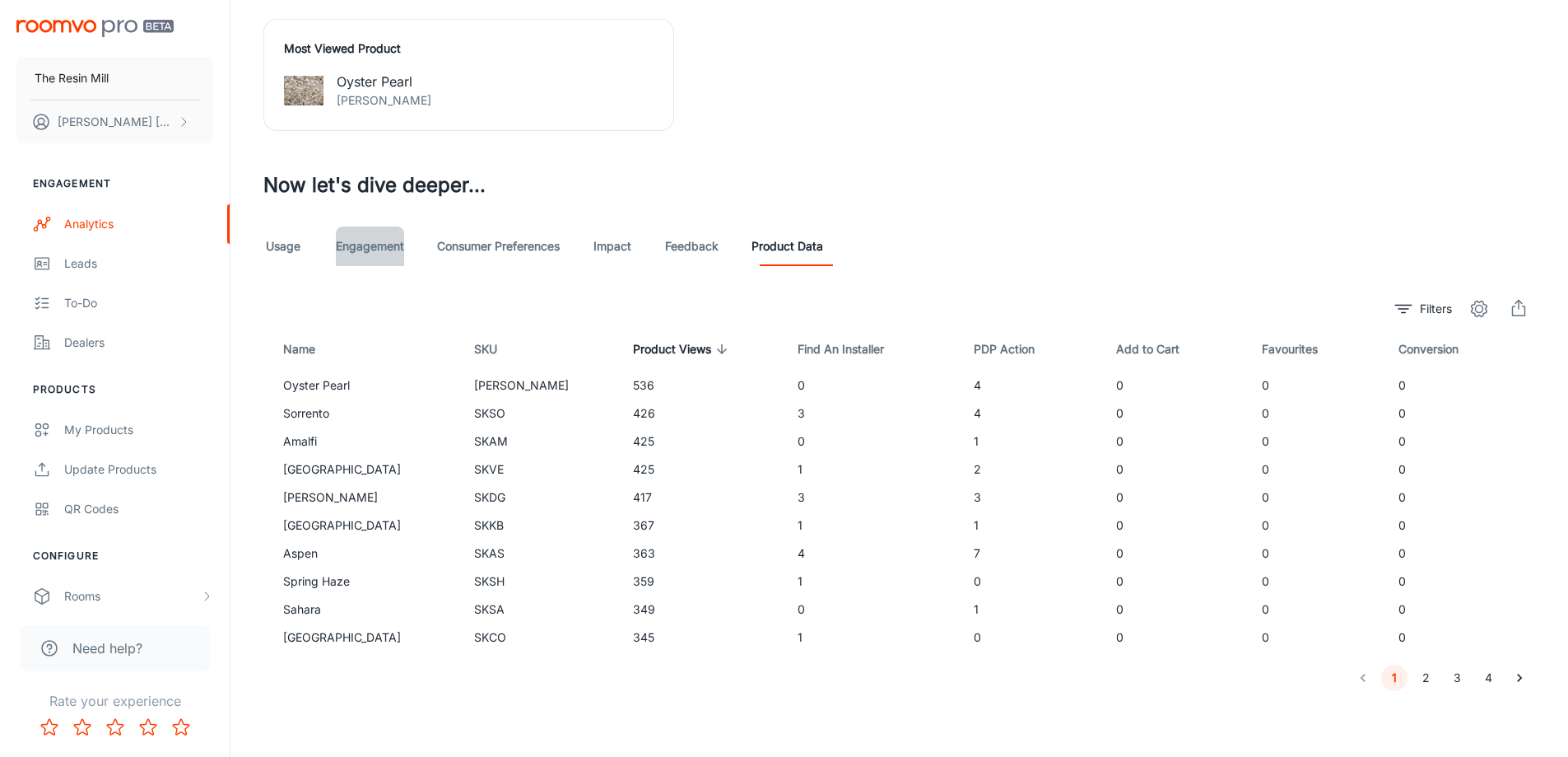
click at [380, 240] on link "Engagement" at bounding box center [370, 246] width 68 height 39
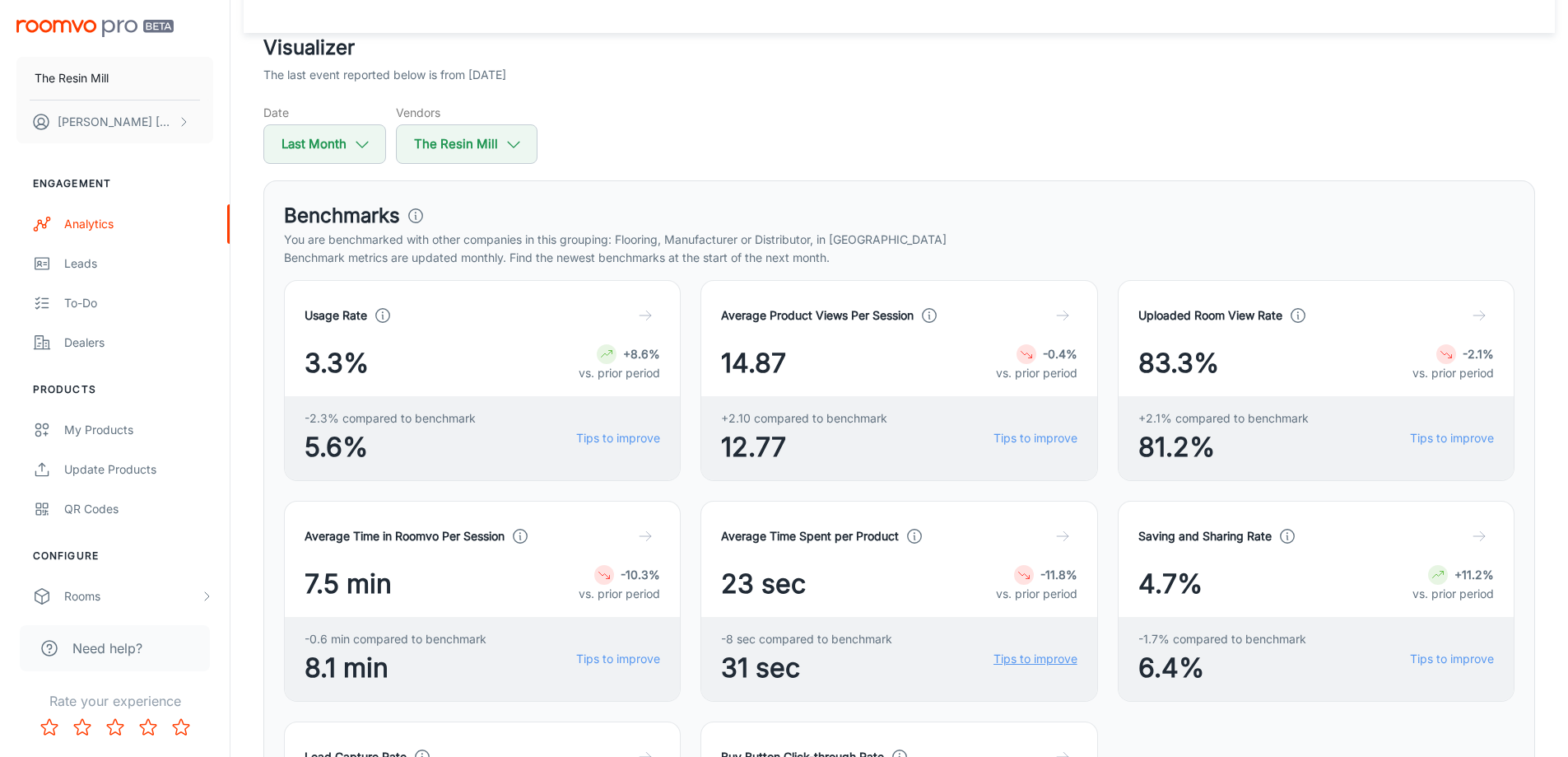
scroll to position [33, 0]
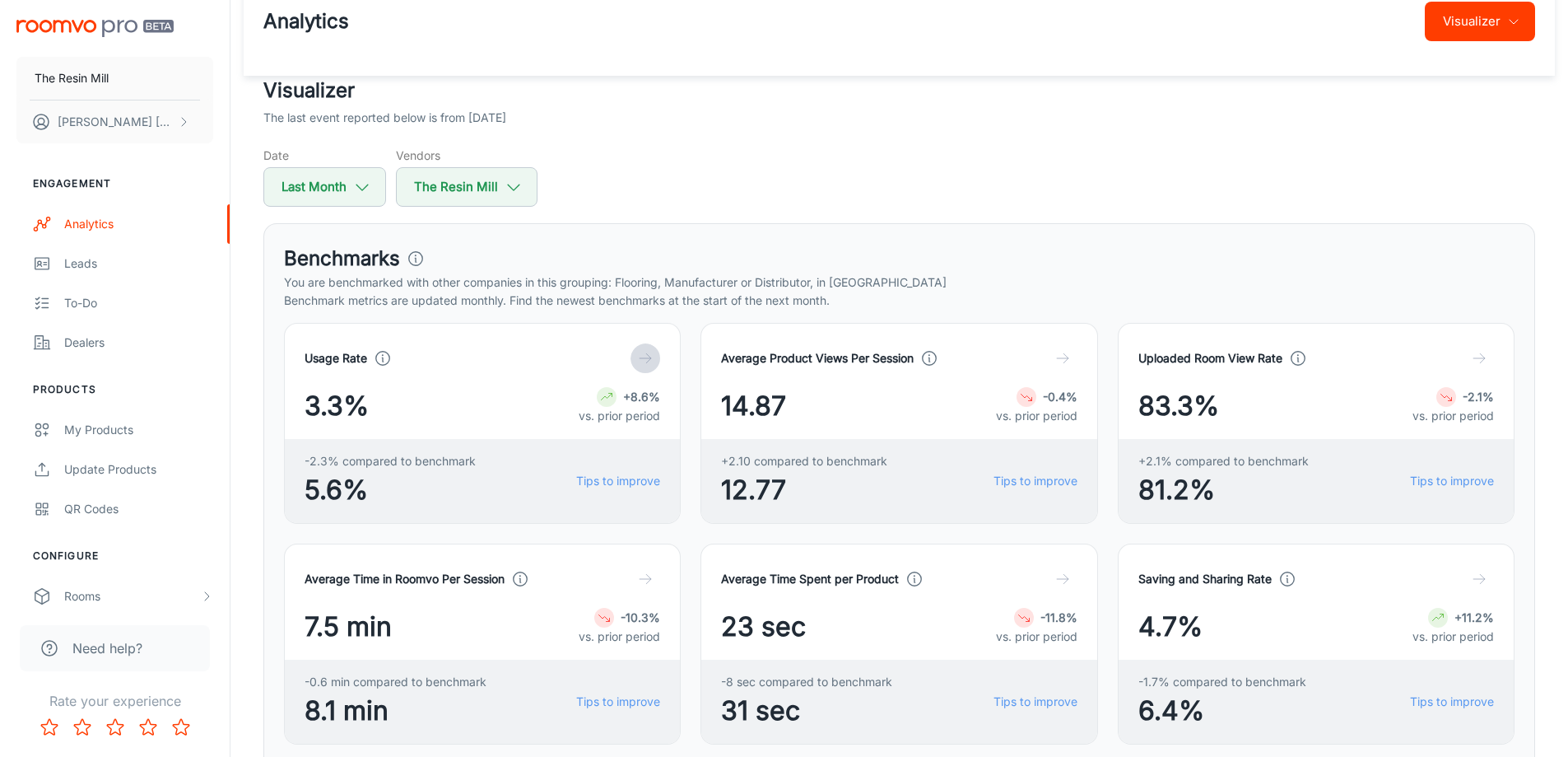
click at [643, 358] on line "button" at bounding box center [645, 358] width 11 height 0
